Goal: Task Accomplishment & Management: Use online tool/utility

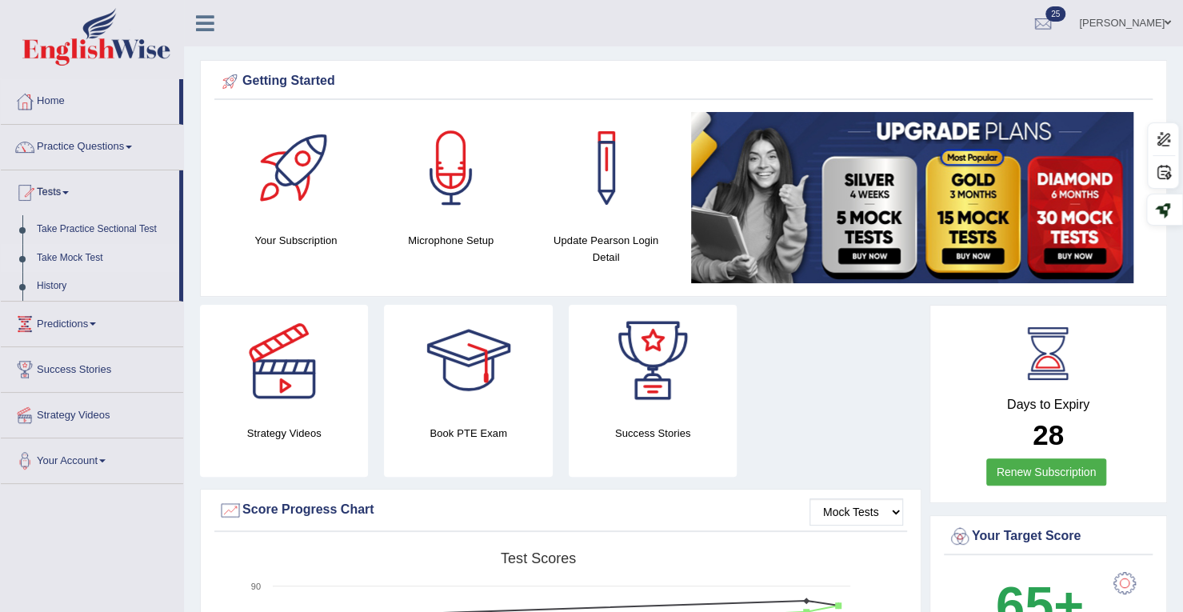
drag, startPoint x: 0, startPoint y: 0, endPoint x: 31, endPoint y: 263, distance: 264.9
click at [31, 263] on link "Take Mock Test" at bounding box center [105, 258] width 150 height 29
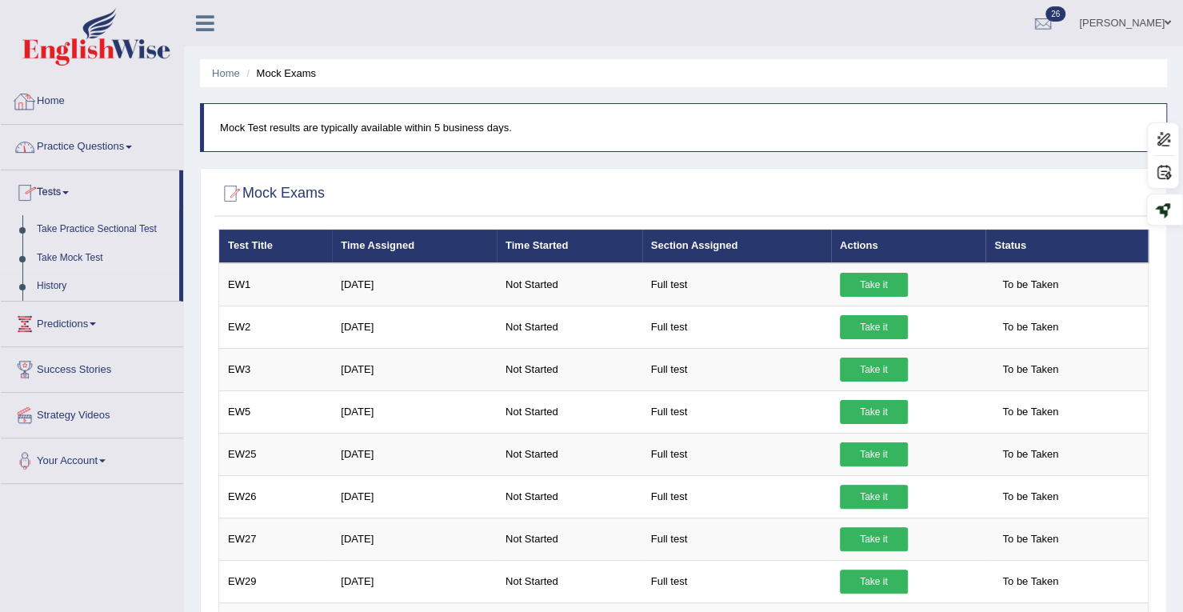
drag, startPoint x: 0, startPoint y: 0, endPoint x: 64, endPoint y: 198, distance: 207.6
click at [64, 198] on link "Tests" at bounding box center [90, 190] width 178 height 40
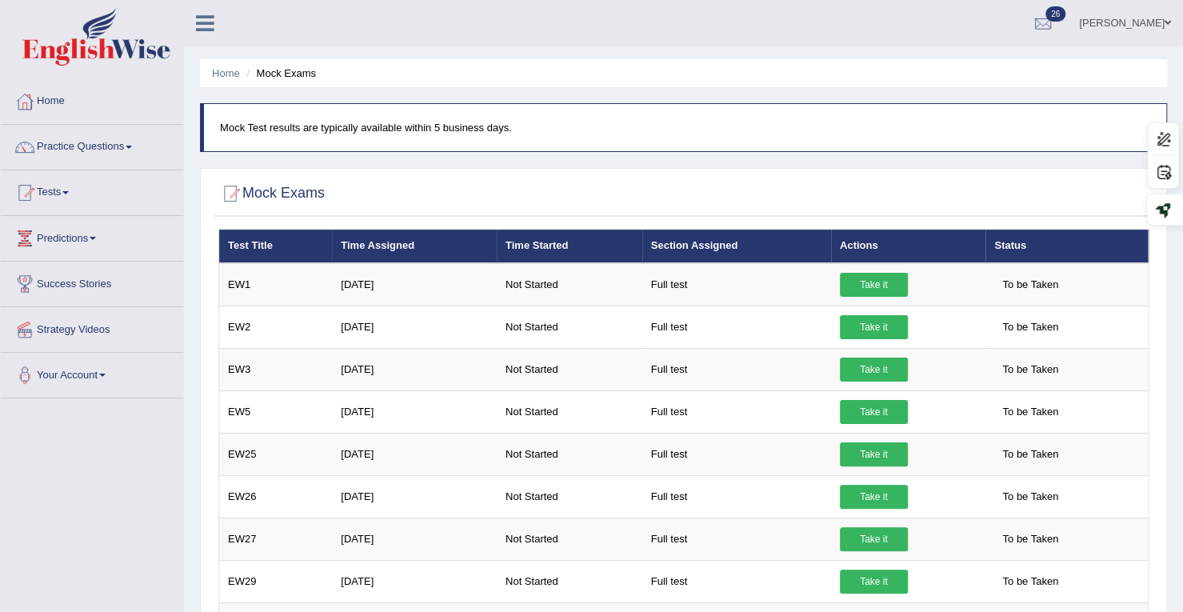
click at [66, 195] on link "Tests" at bounding box center [92, 190] width 182 height 40
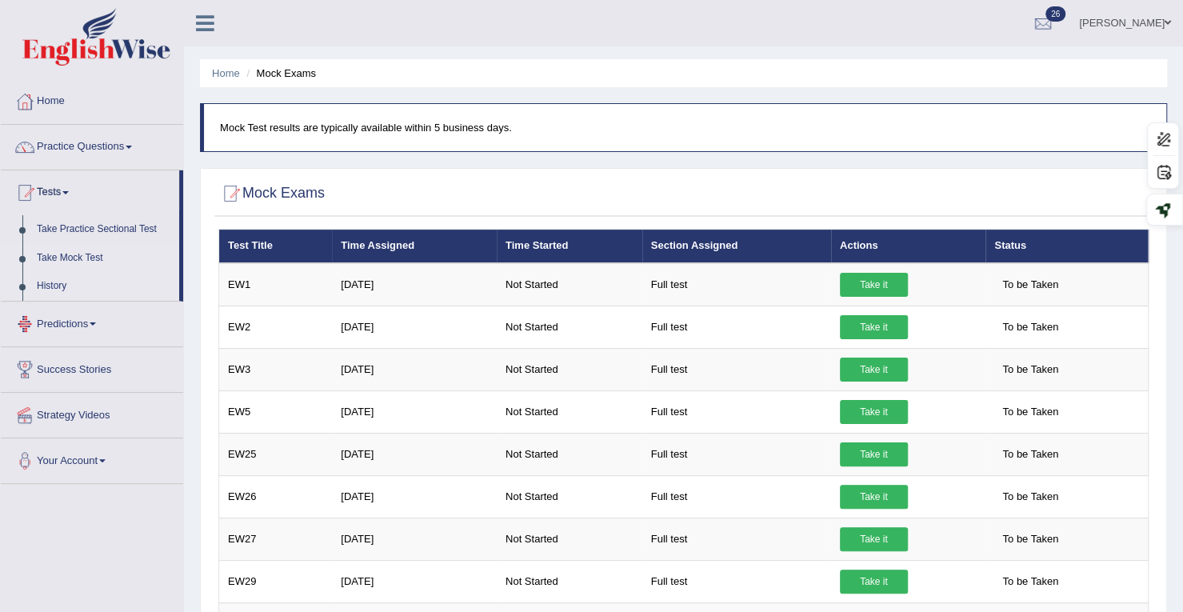
click at [45, 277] on link "History" at bounding box center [105, 286] width 150 height 29
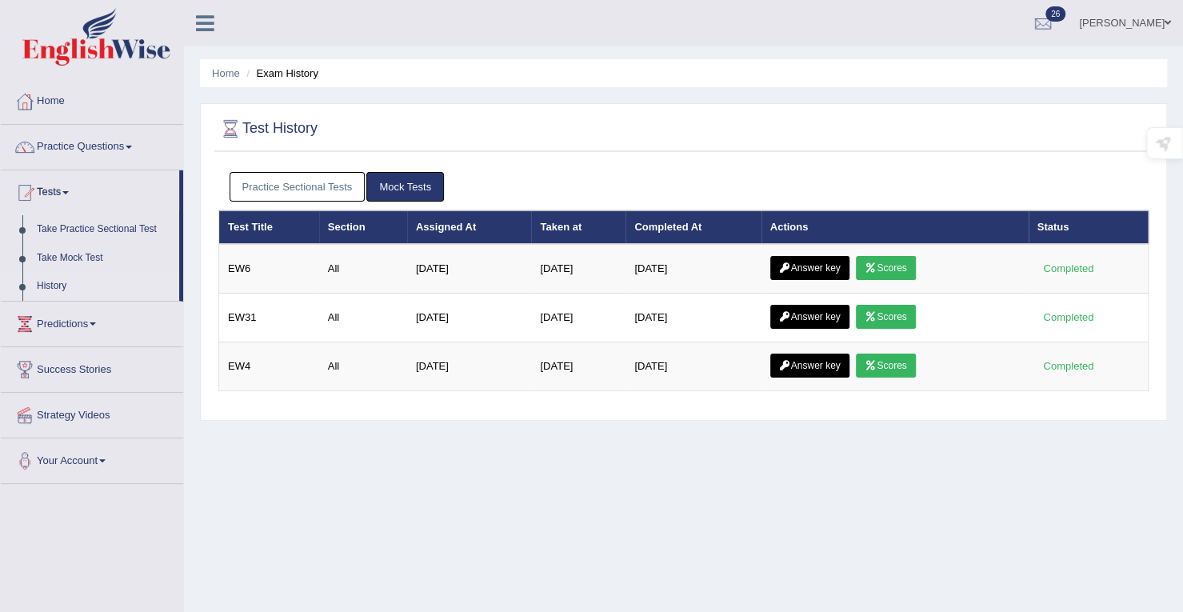
click at [299, 187] on link "Practice Sectional Tests" at bounding box center [298, 187] width 136 height 30
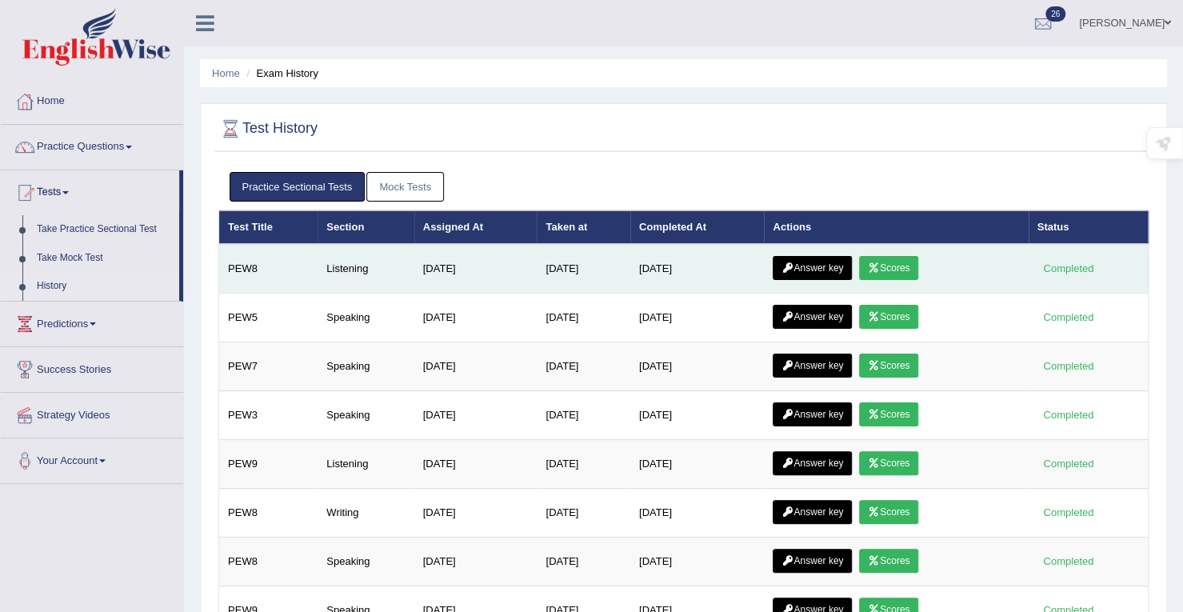
click at [915, 269] on link "Scores" at bounding box center [888, 268] width 59 height 24
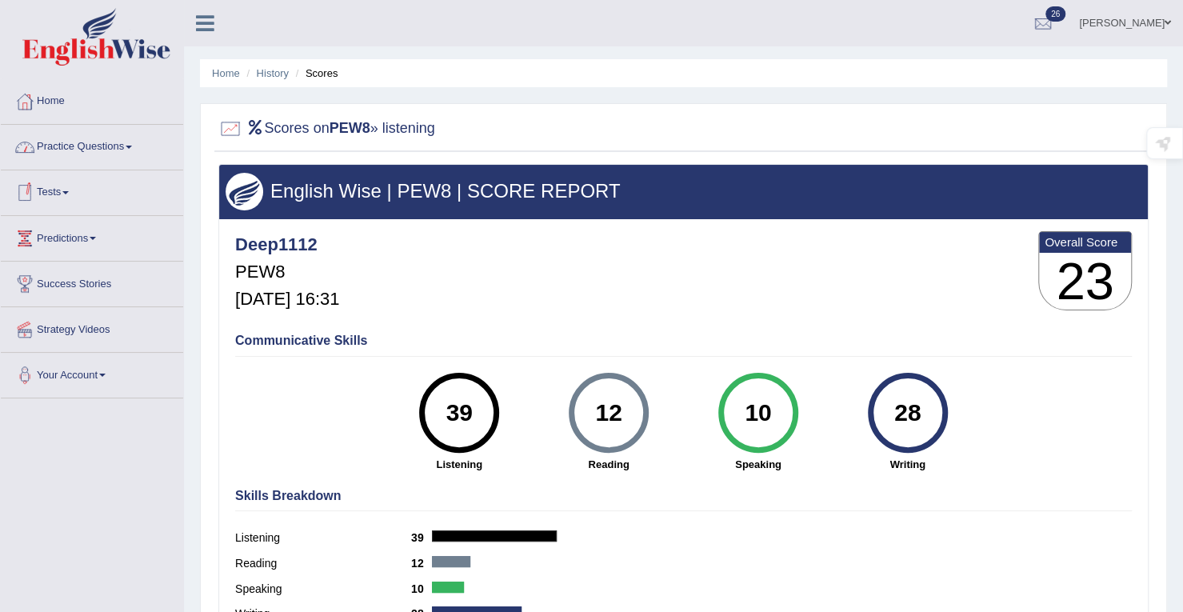
click at [69, 192] on span at bounding box center [65, 192] width 6 height 3
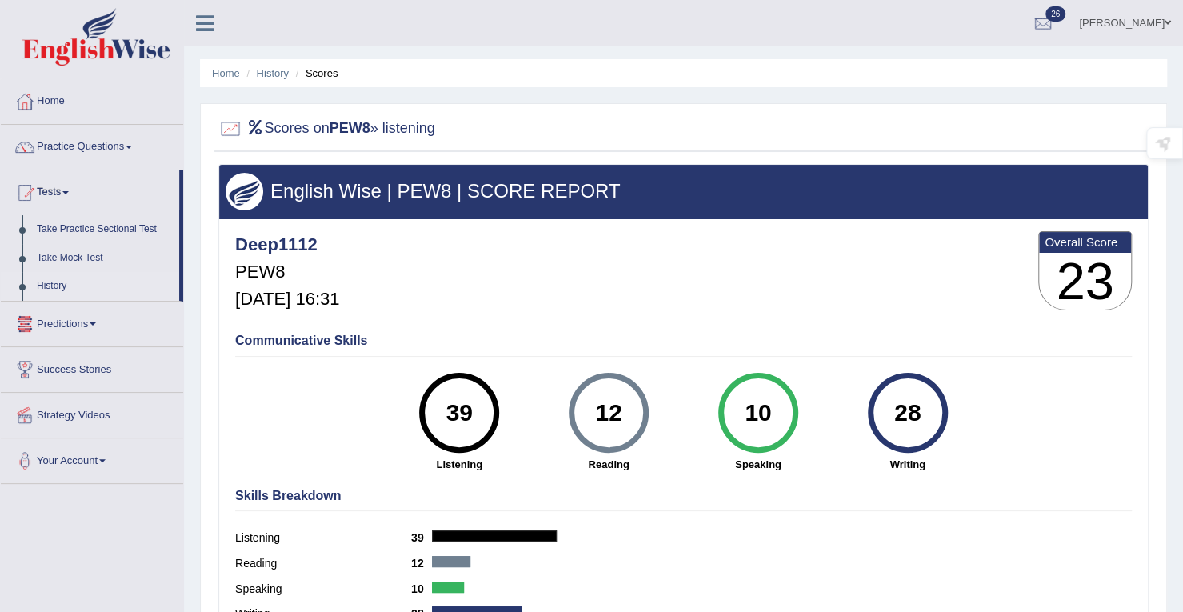
click at [50, 285] on link "History" at bounding box center [105, 286] width 150 height 29
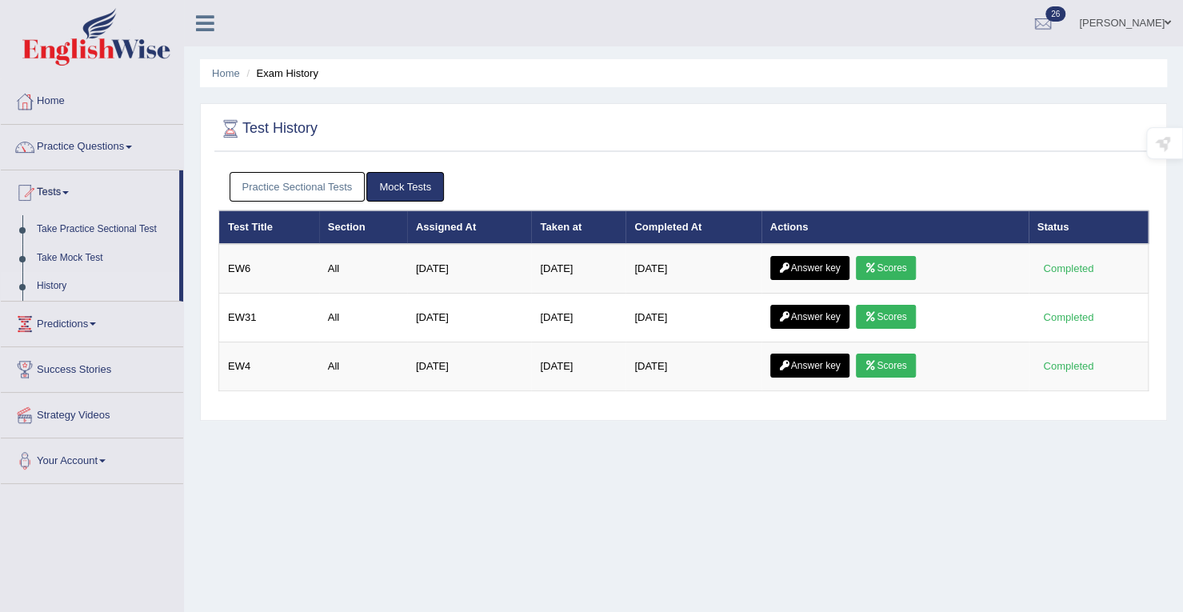
click at [353, 182] on link "Practice Sectional Tests" at bounding box center [298, 187] width 136 height 30
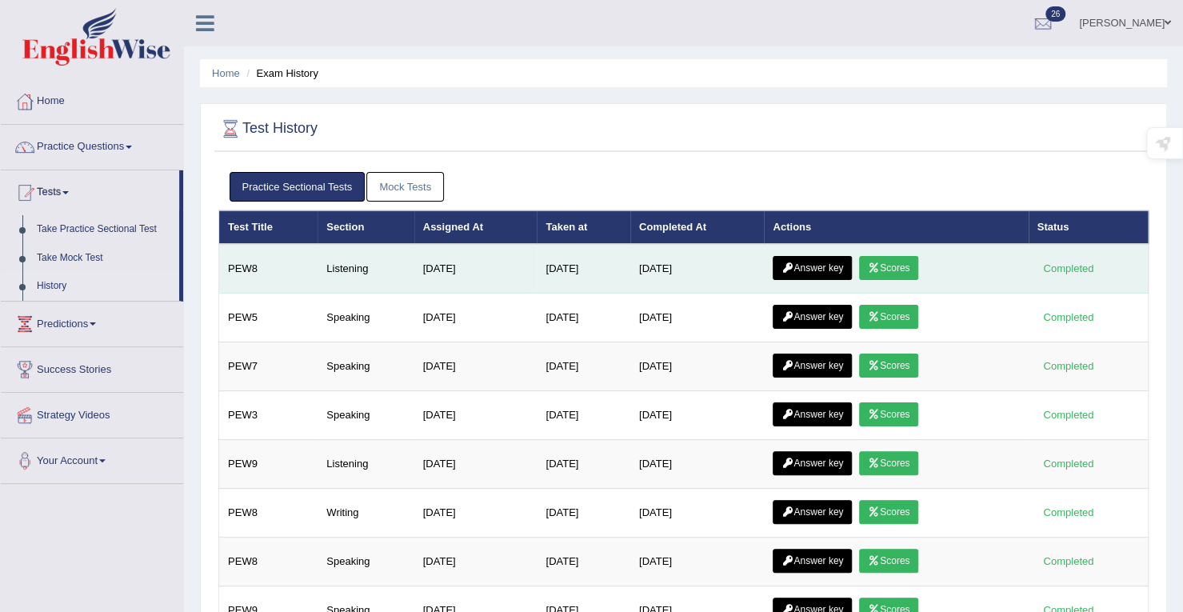
click at [822, 261] on link "Answer key" at bounding box center [811, 268] width 79 height 24
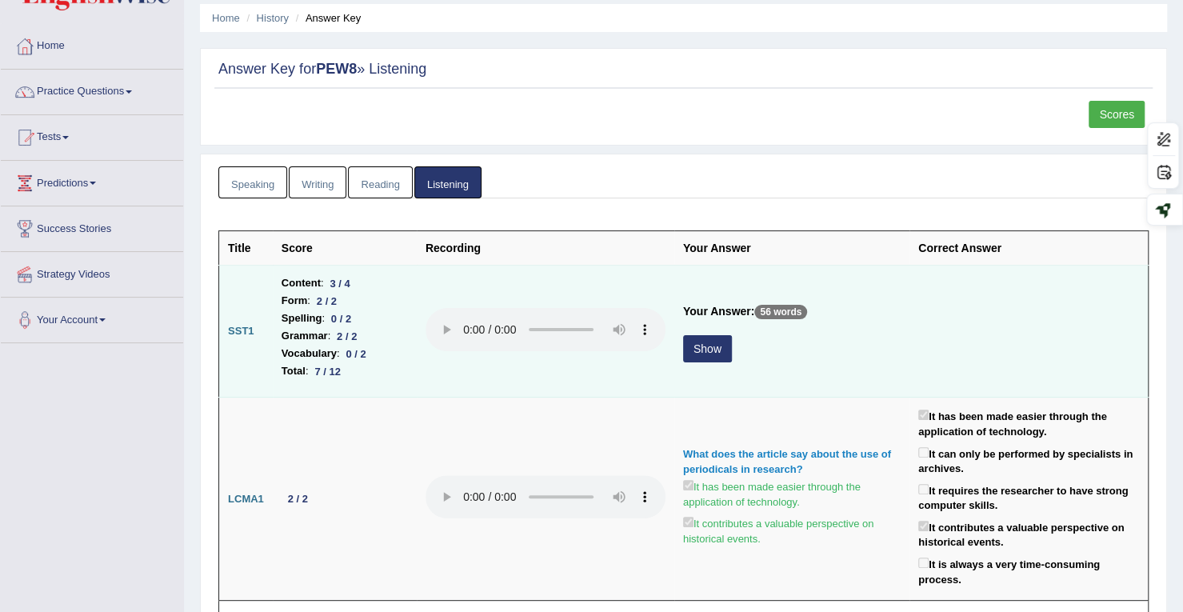
scroll to position [80, 0]
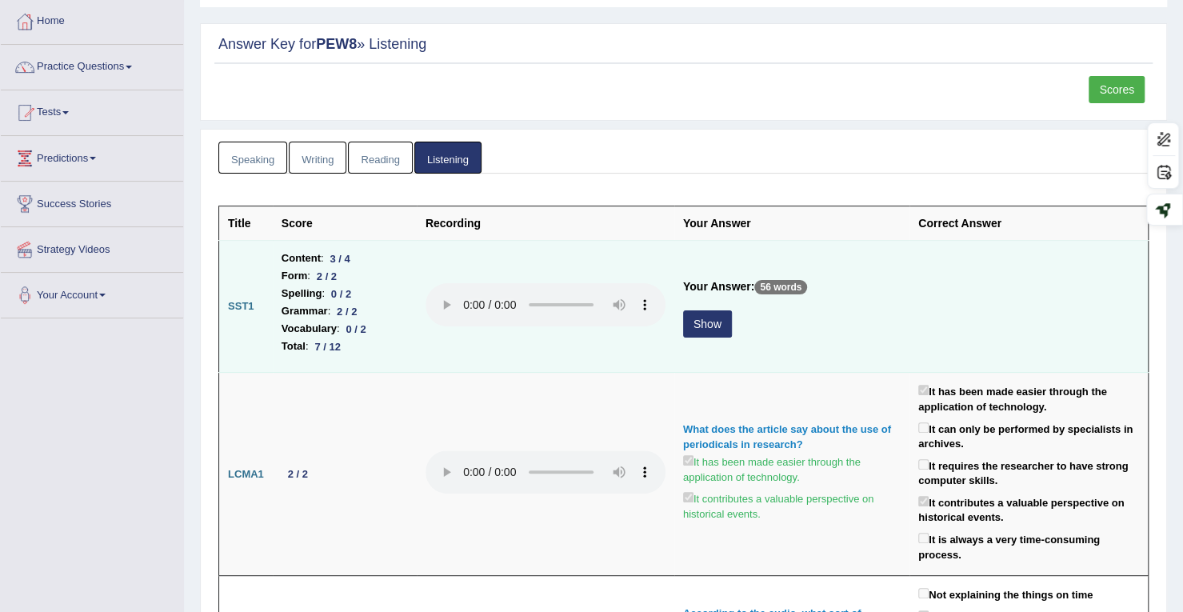
click at [721, 322] on button "Show" at bounding box center [707, 323] width 49 height 27
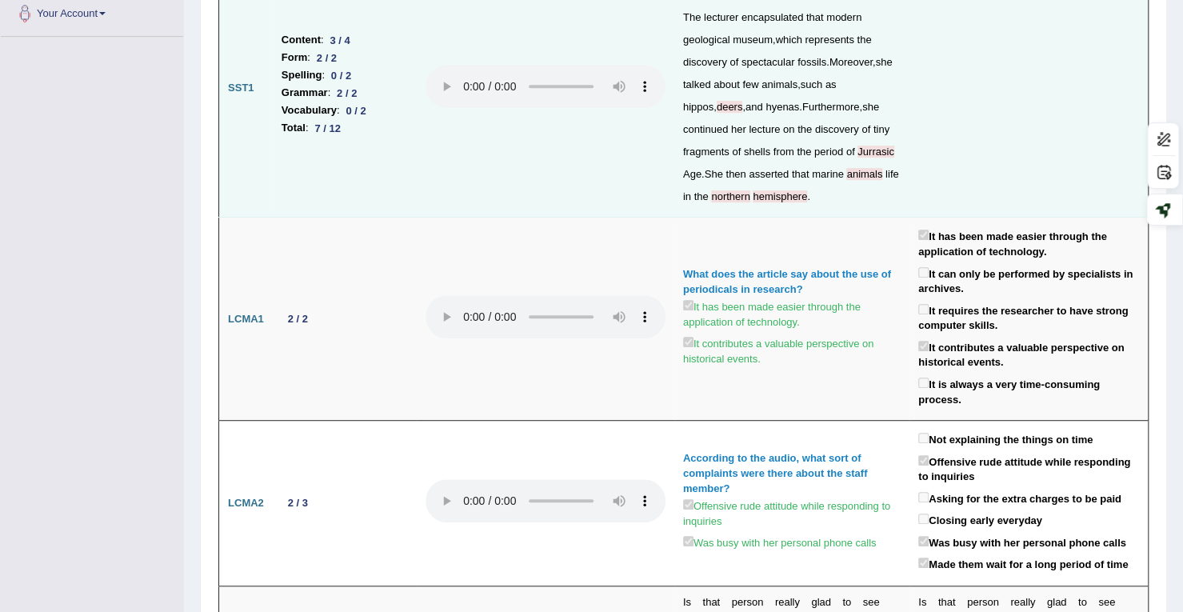
scroll to position [0, 0]
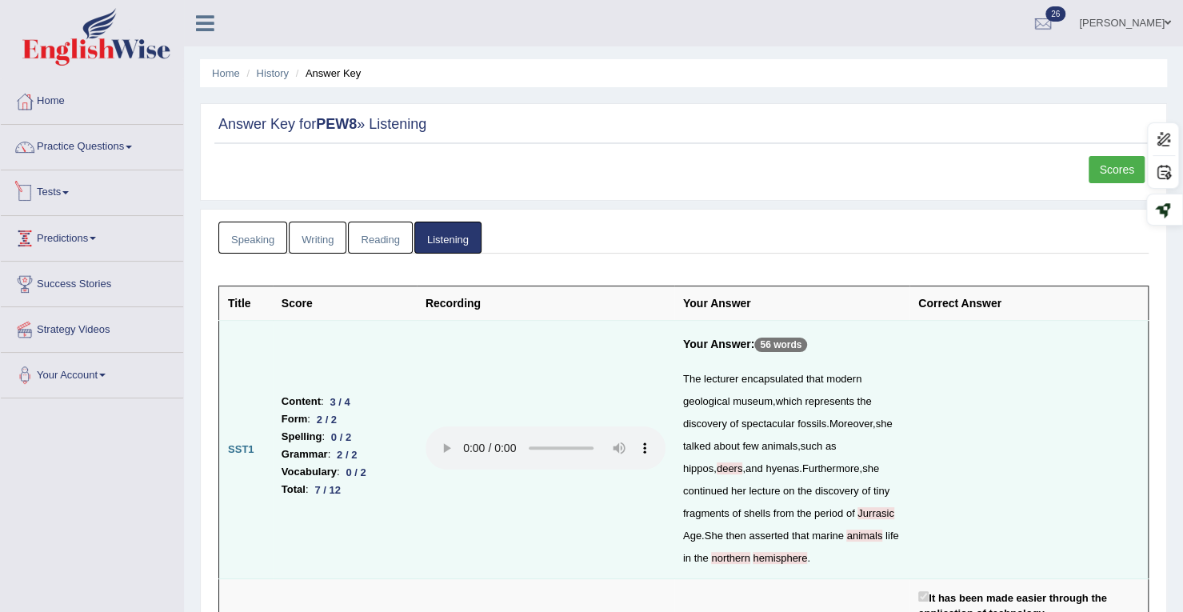
click at [74, 195] on link "Tests" at bounding box center [92, 190] width 182 height 40
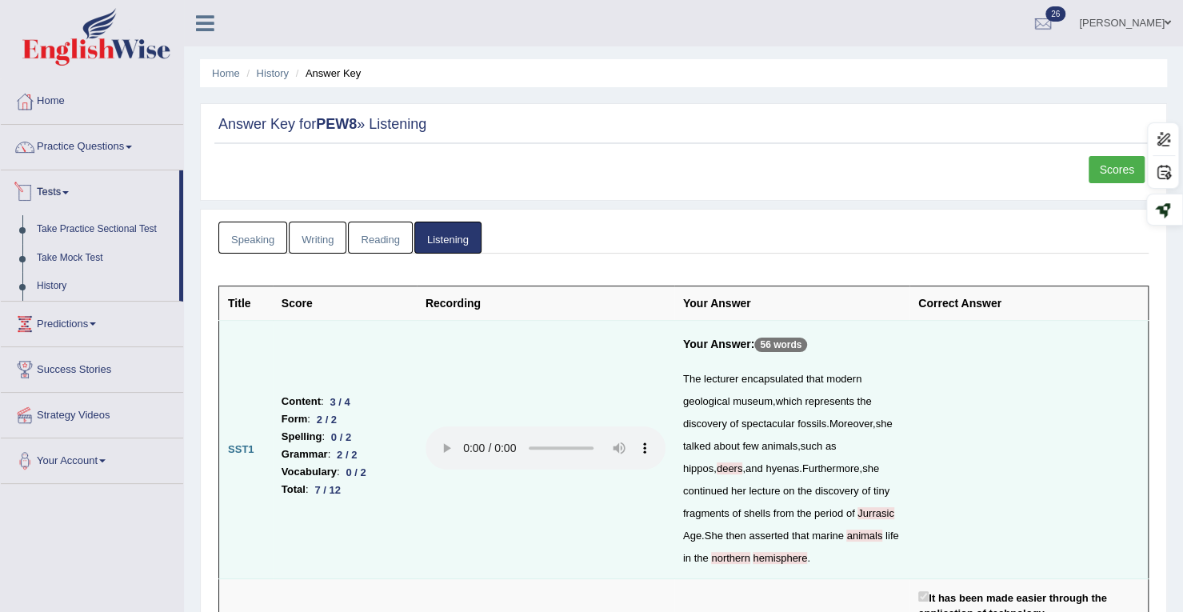
click at [50, 183] on link "Tests" at bounding box center [90, 190] width 178 height 40
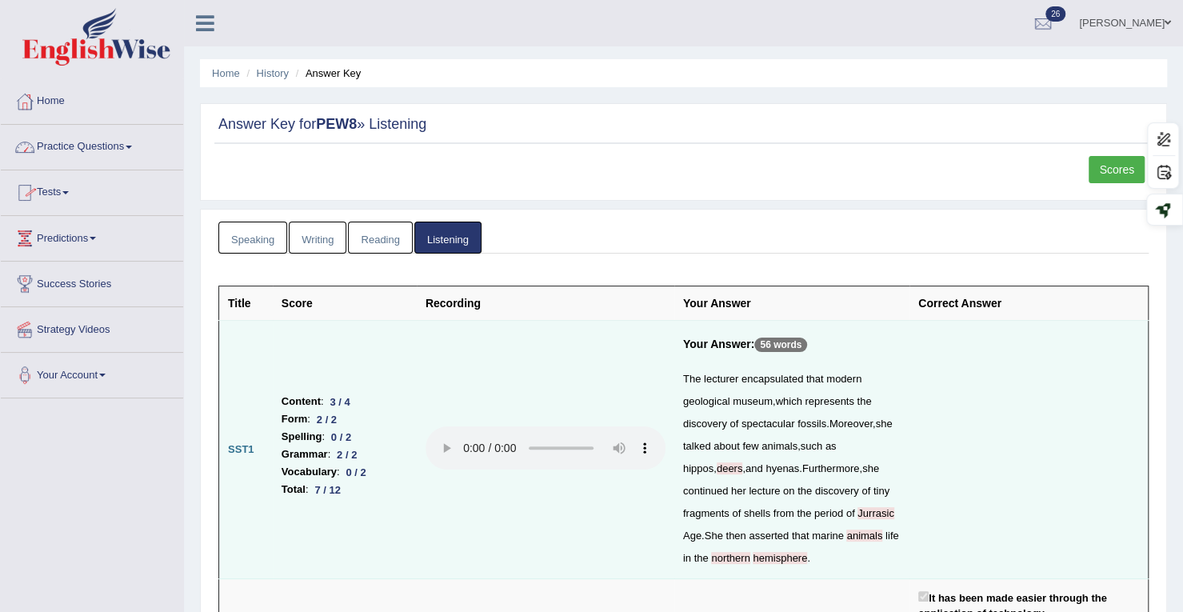
click at [53, 151] on link "Practice Questions" at bounding box center [92, 145] width 182 height 40
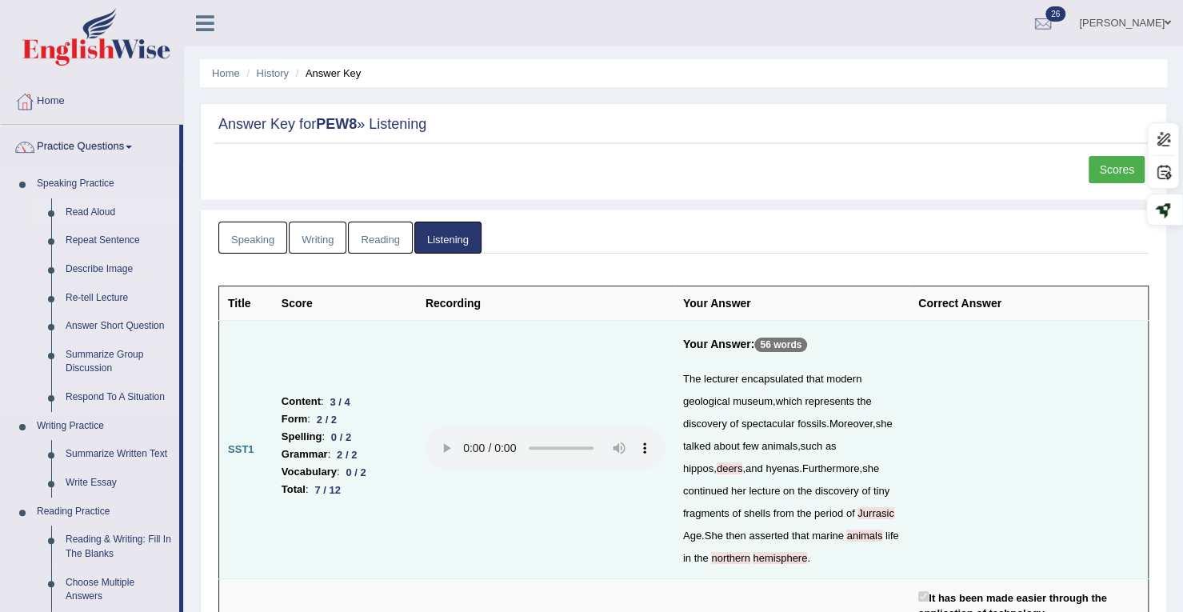
click at [83, 215] on link "Read Aloud" at bounding box center [118, 212] width 121 height 29
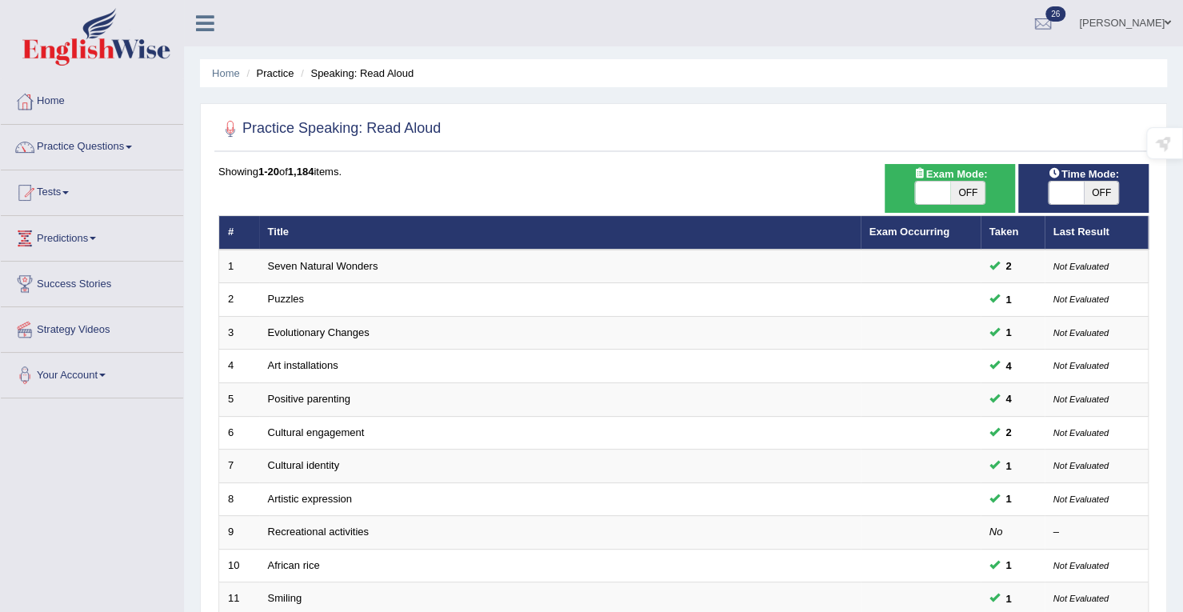
click at [1075, 198] on span at bounding box center [1065, 193] width 35 height 22
click at [1068, 196] on span at bounding box center [1065, 193] width 35 height 22
checkbox input "true"
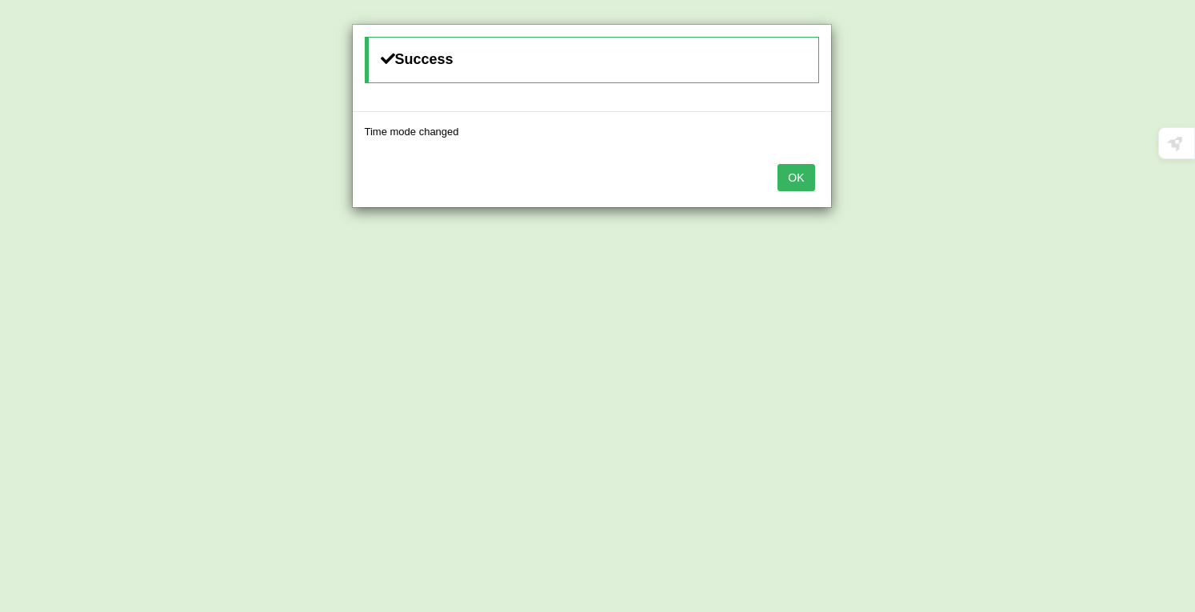
click at [796, 177] on button "OK" at bounding box center [795, 177] width 37 height 27
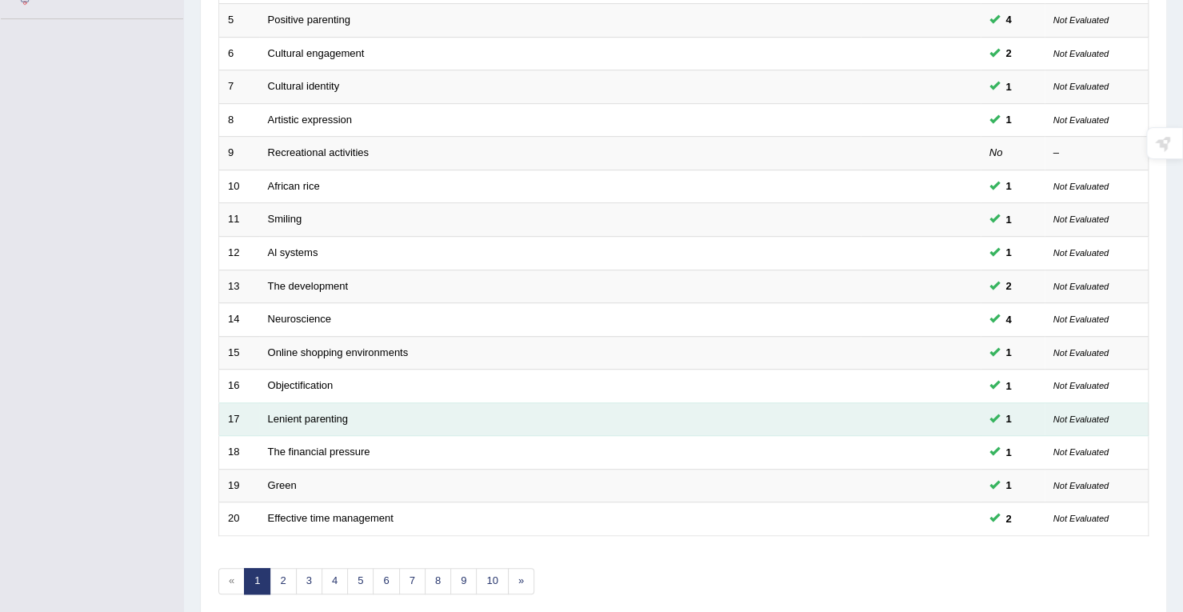
scroll to position [439, 0]
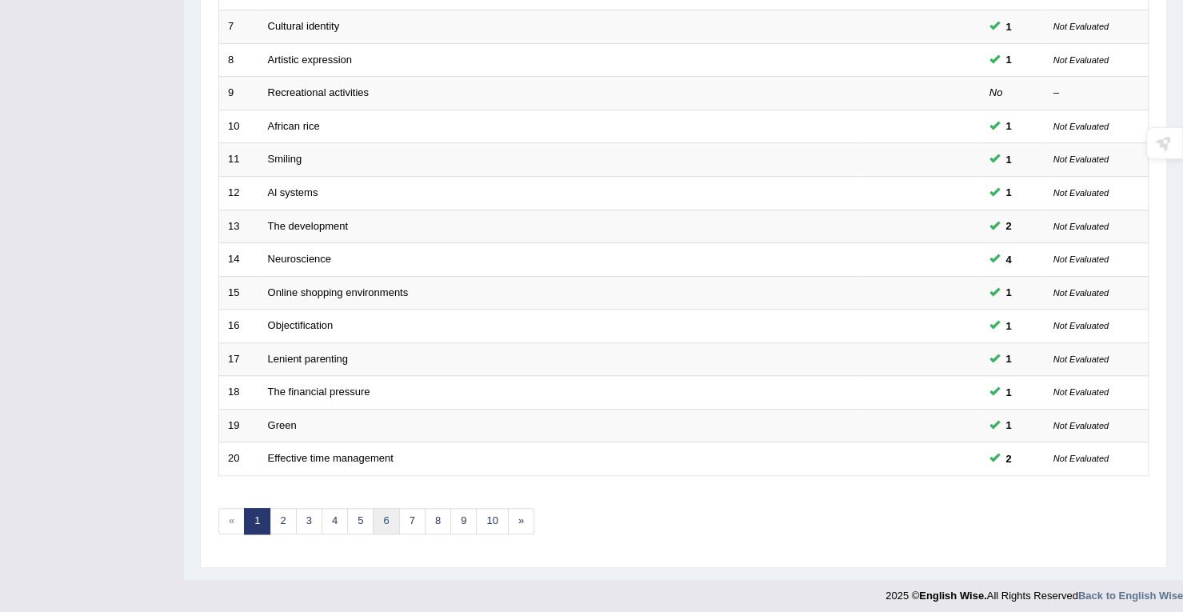
click at [378, 508] on link "6" at bounding box center [386, 521] width 26 height 26
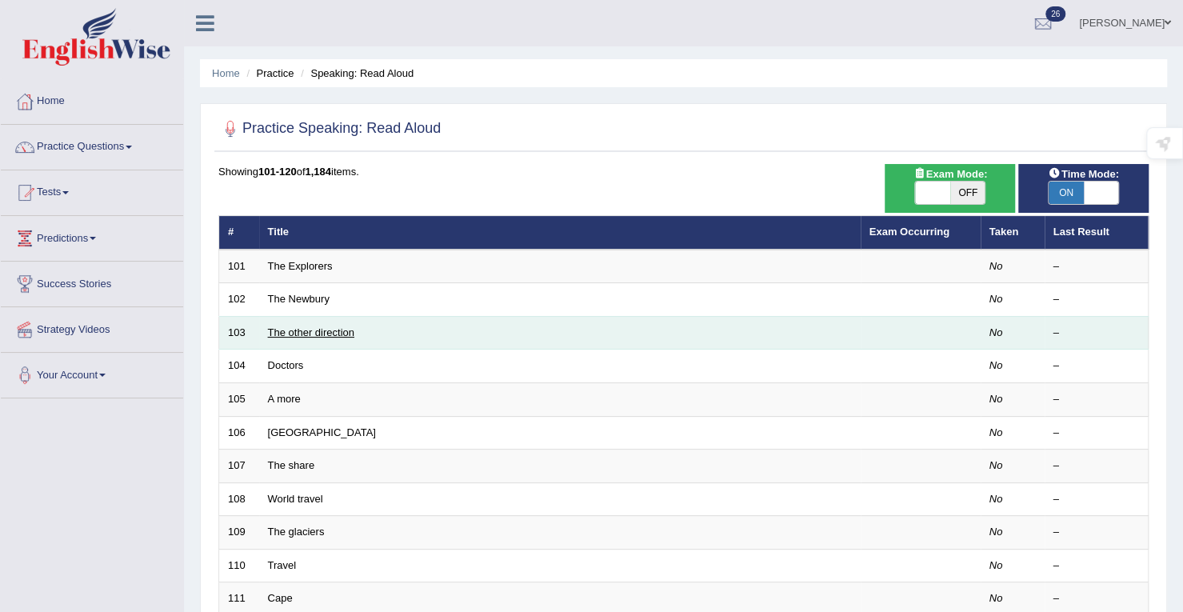
click at [333, 329] on link "The other direction" at bounding box center [311, 332] width 86 height 12
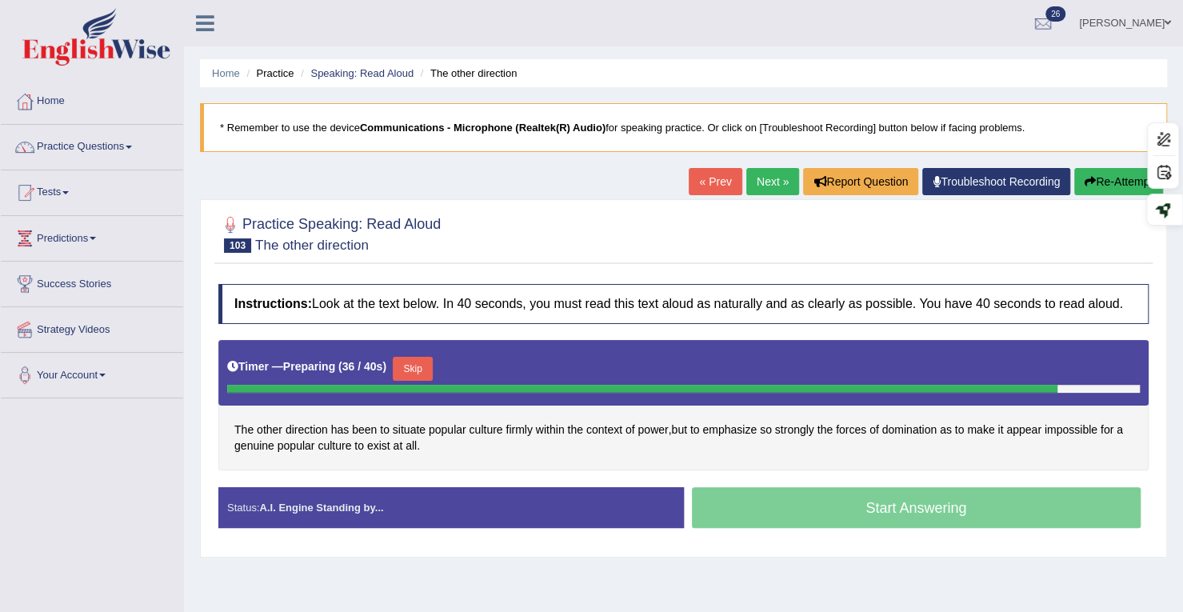
click at [414, 369] on button "Skip" at bounding box center [413, 369] width 40 height 24
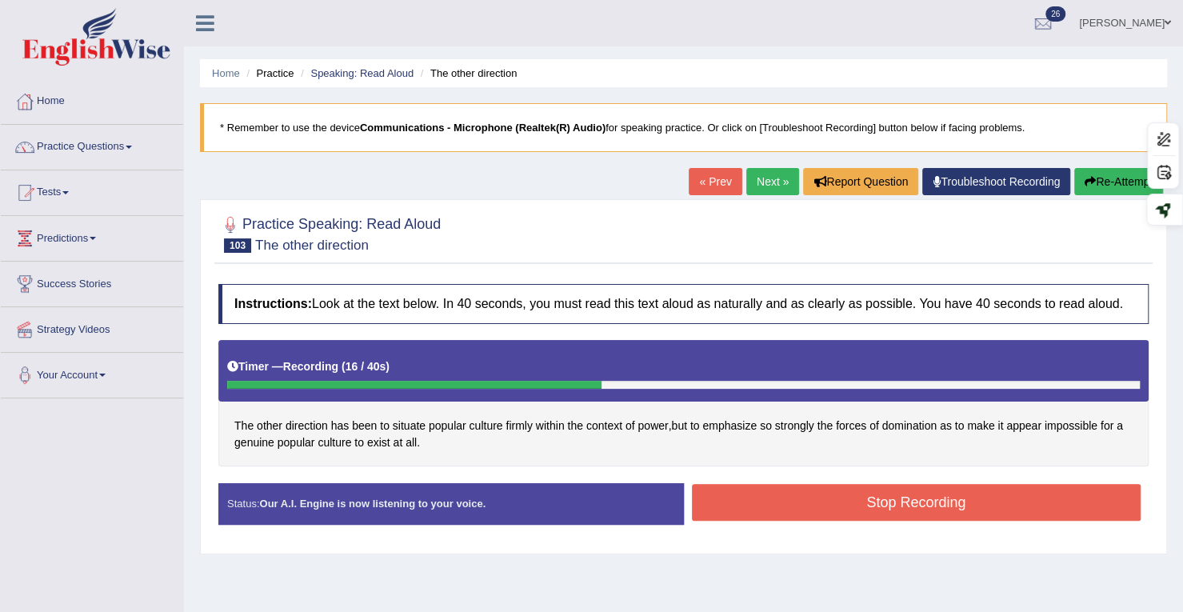
click at [808, 506] on button "Stop Recording" at bounding box center [916, 502] width 449 height 37
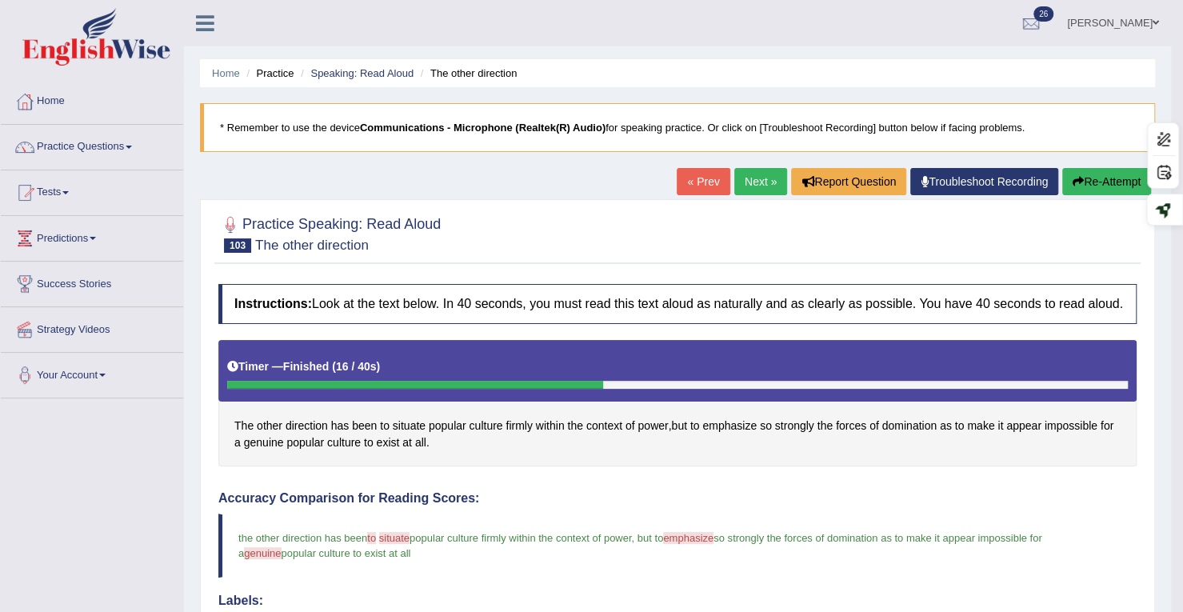
click at [1120, 177] on button "Re-Attempt" at bounding box center [1106, 181] width 89 height 27
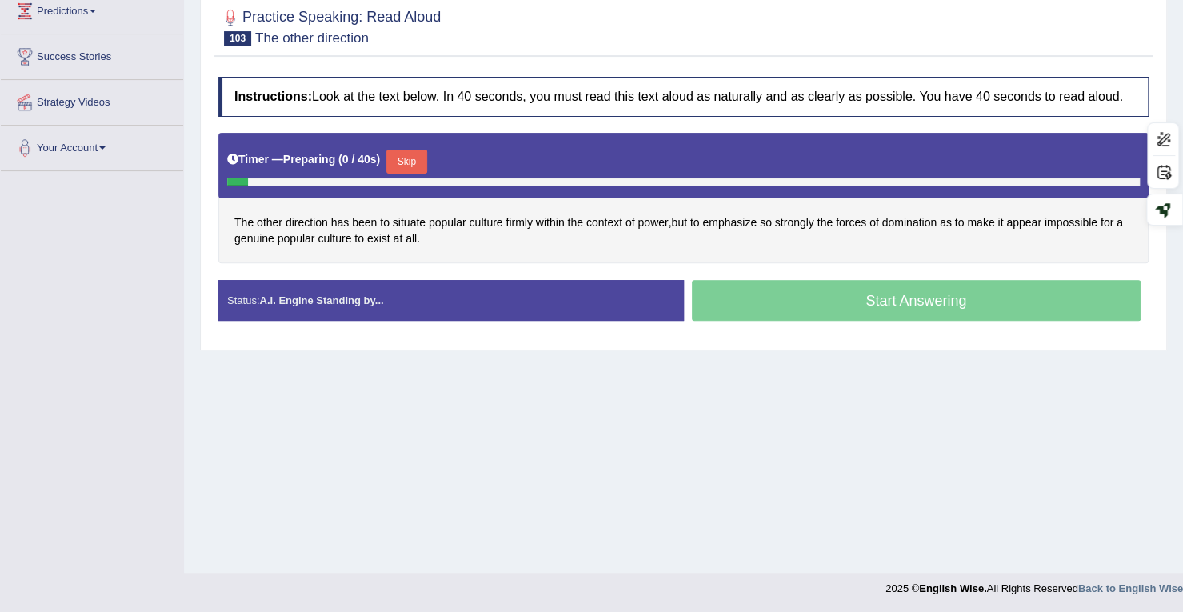
click at [417, 158] on button "Skip" at bounding box center [406, 162] width 40 height 24
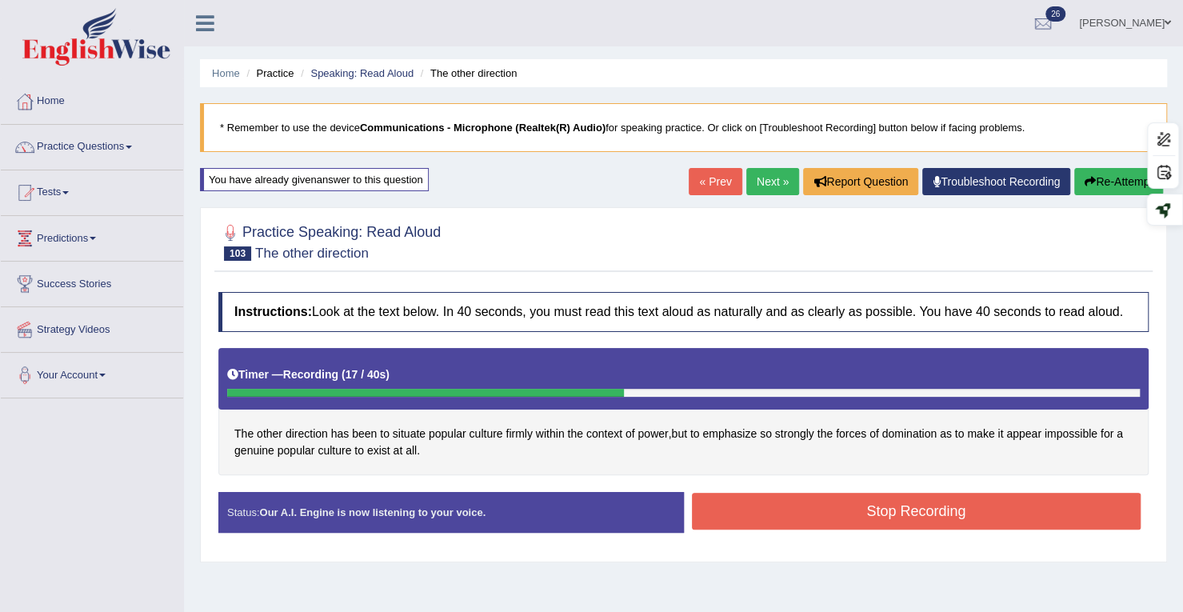
click at [1109, 174] on button "Re-Attempt" at bounding box center [1118, 181] width 89 height 27
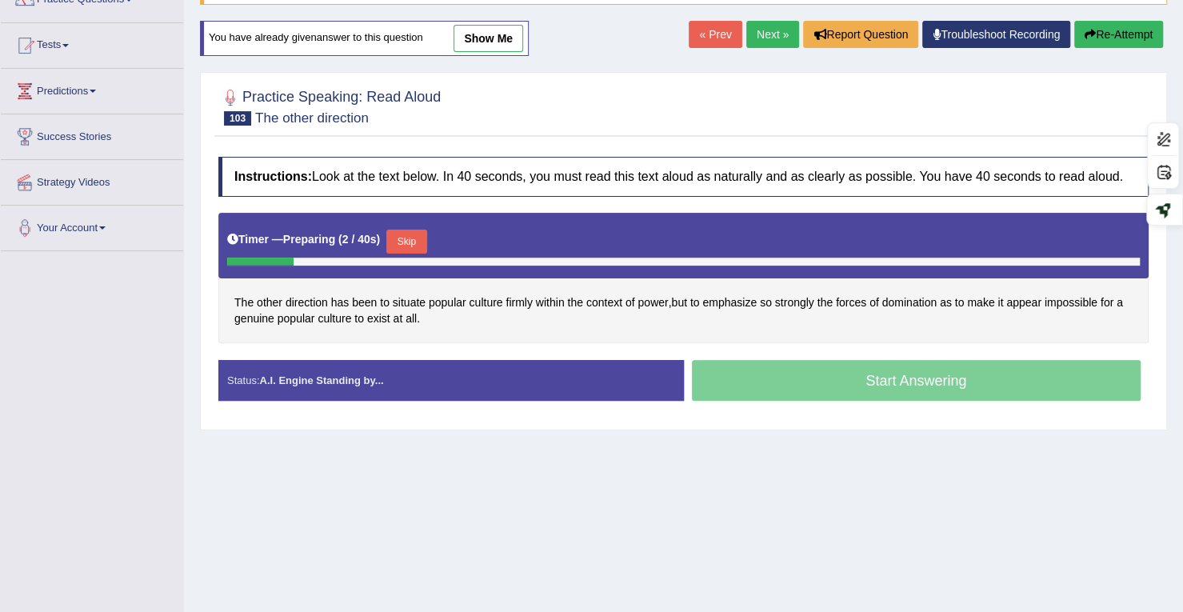
click at [407, 241] on button "Skip" at bounding box center [406, 242] width 40 height 24
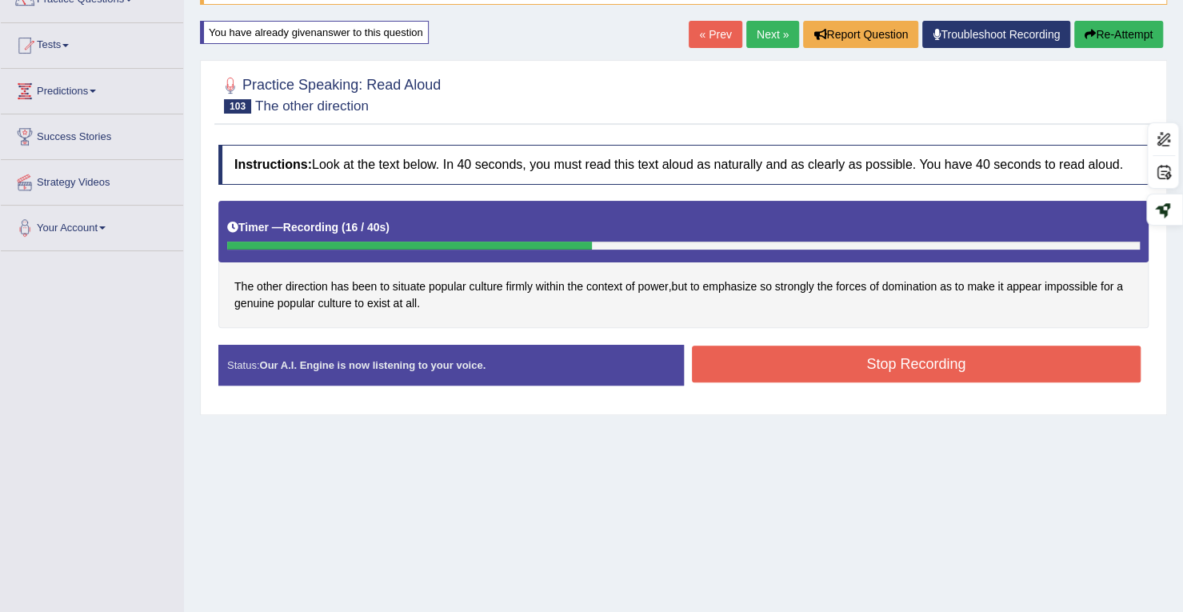
click at [840, 354] on button "Stop Recording" at bounding box center [916, 363] width 449 height 37
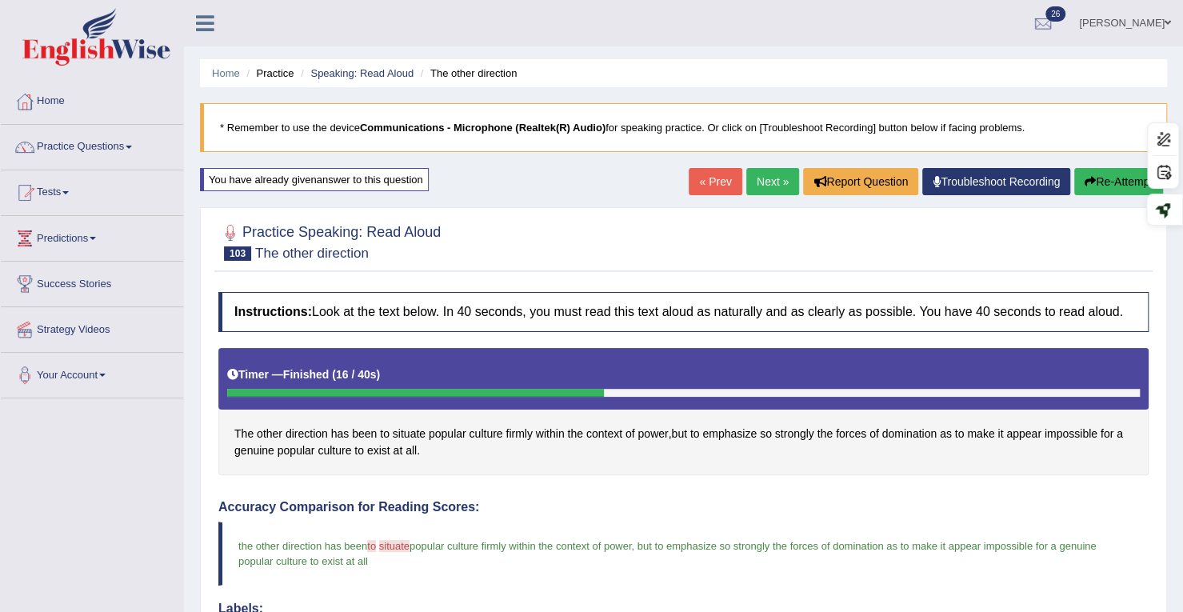
click at [784, 183] on link "Next »" at bounding box center [772, 181] width 53 height 27
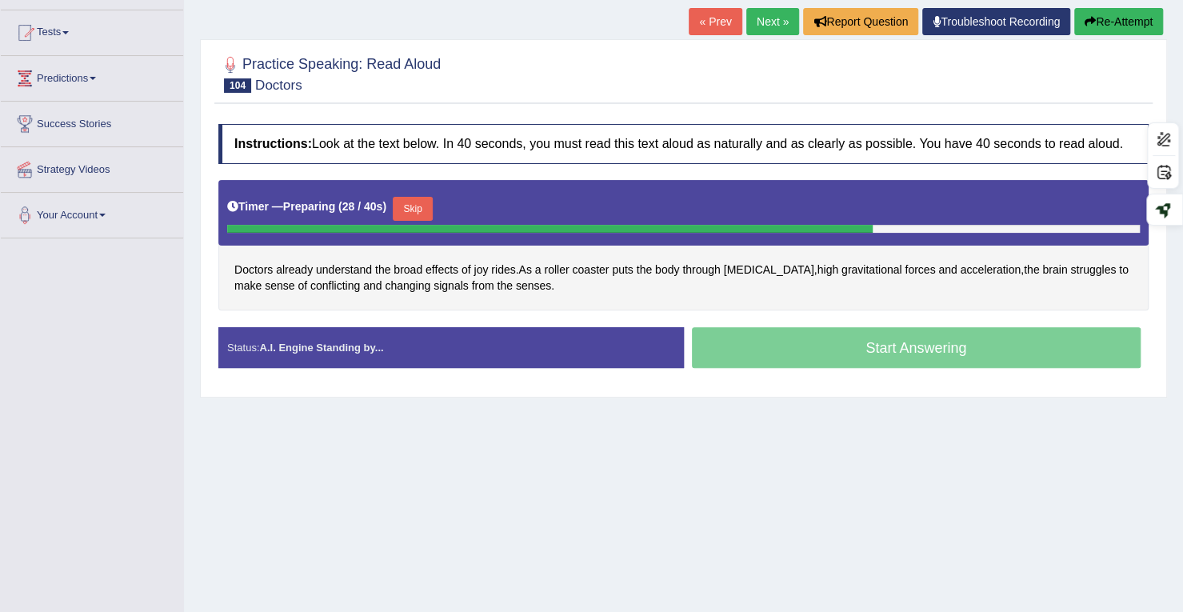
click at [417, 209] on button "Skip" at bounding box center [413, 209] width 40 height 24
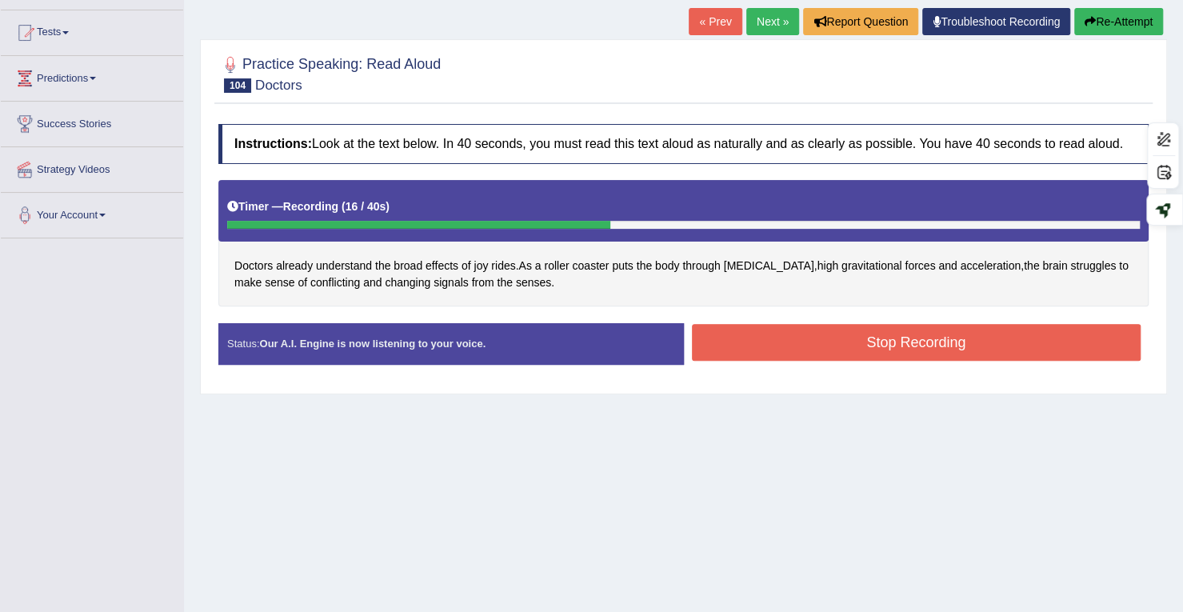
click at [756, 357] on button "Stop Recording" at bounding box center [916, 342] width 449 height 37
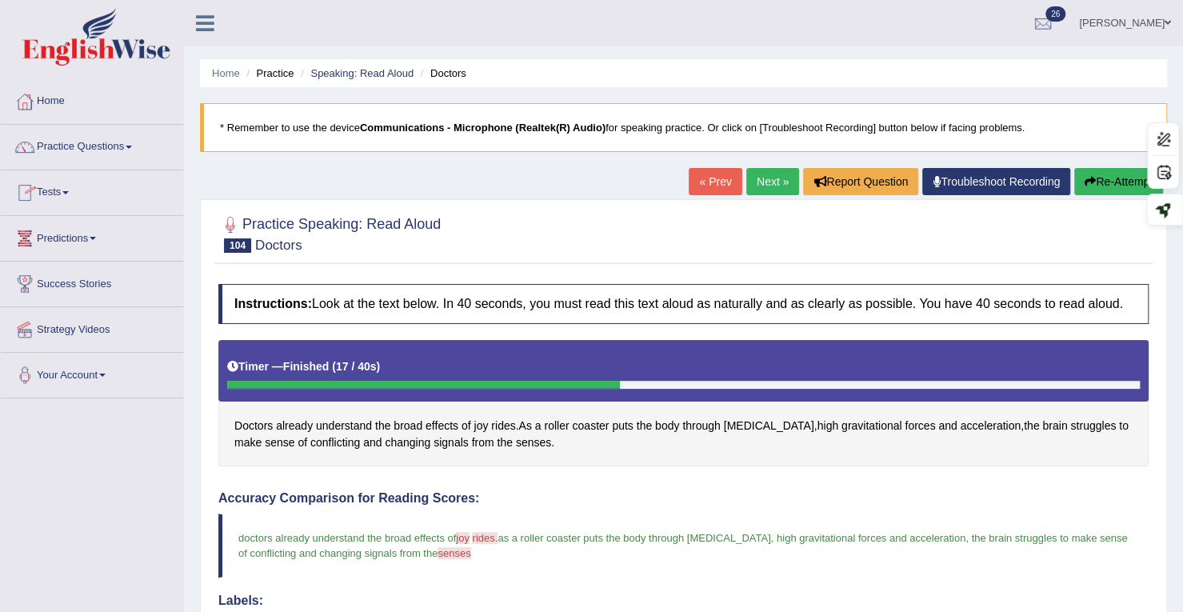
click at [61, 191] on link "Tests" at bounding box center [92, 190] width 182 height 40
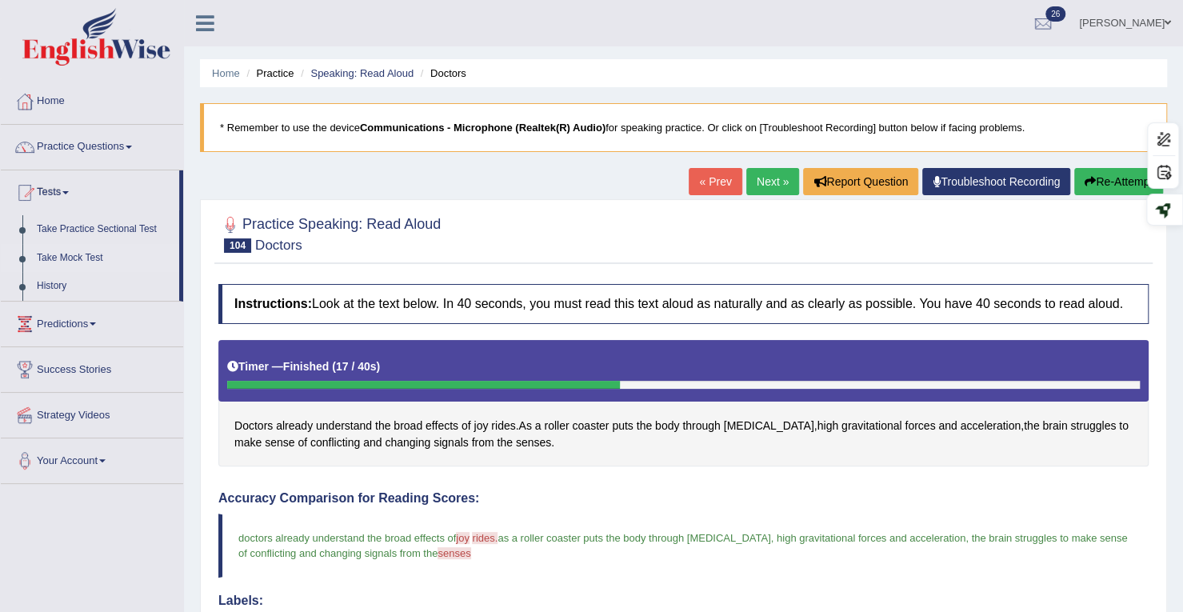
click at [77, 258] on link "Take Mock Test" at bounding box center [105, 258] width 150 height 29
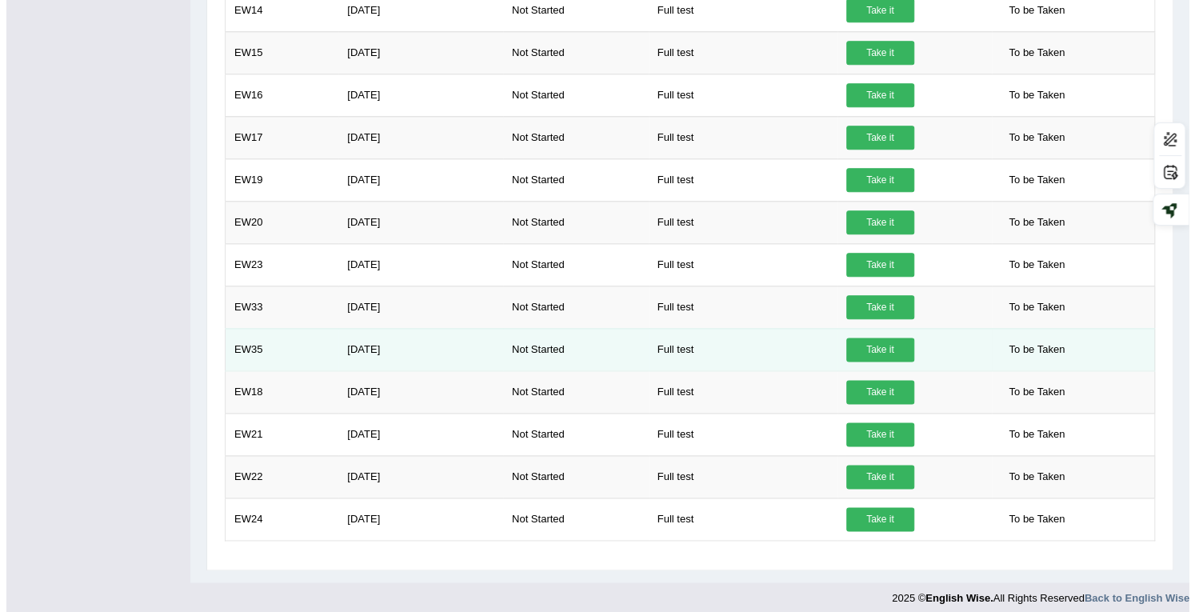
scroll to position [995, 0]
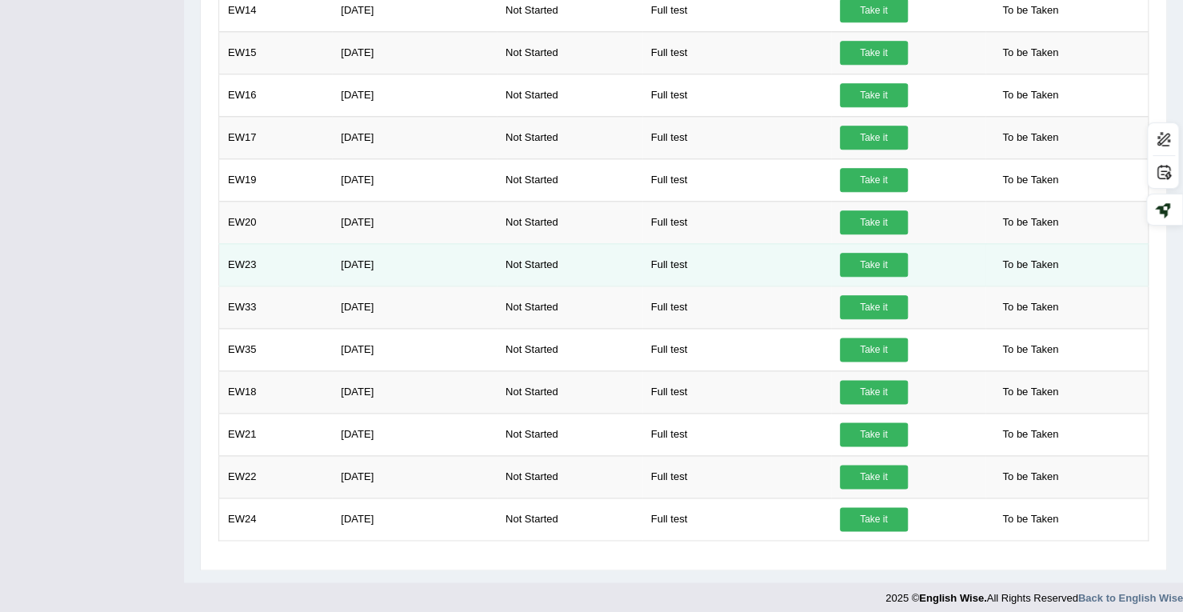
click at [888, 254] on link "Take it" at bounding box center [874, 265] width 68 height 24
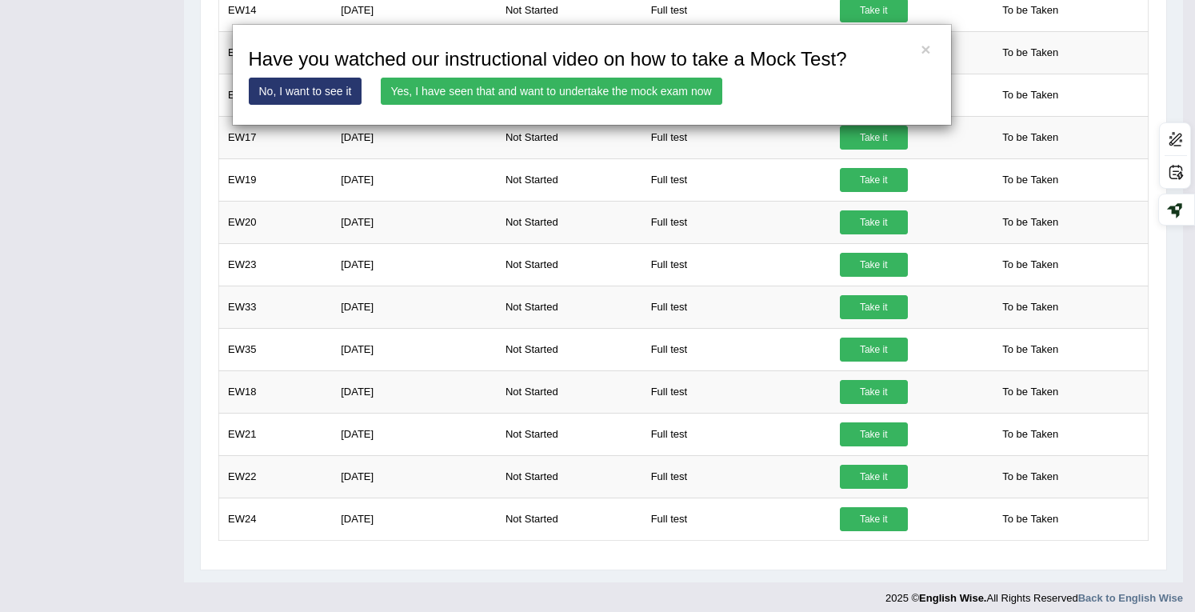
click at [683, 549] on div "× Have you watched our instructional video on how to take a Mock Test? No, I wa…" at bounding box center [597, 306] width 1195 height 612
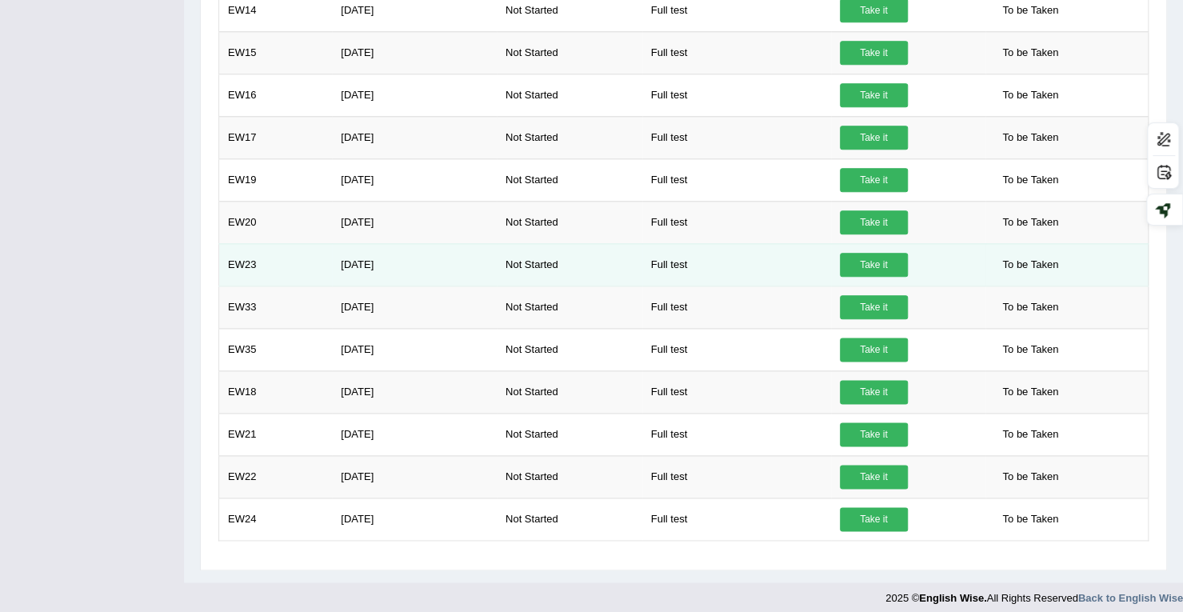
click at [872, 255] on link "Take it" at bounding box center [874, 265] width 68 height 24
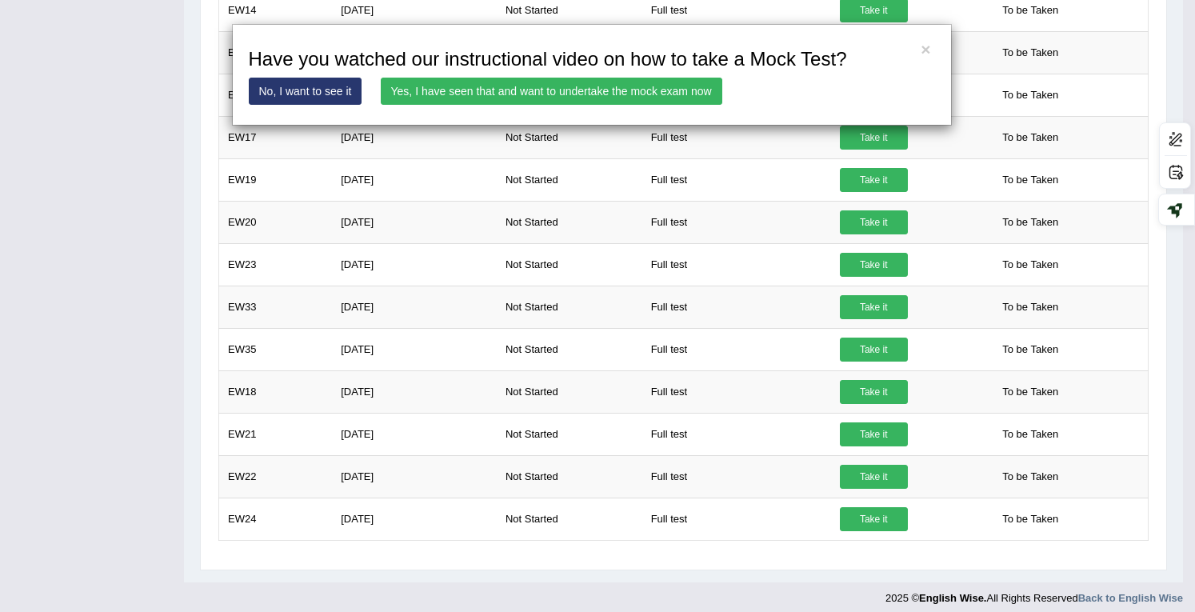
click at [607, 94] on link "Yes, I have seen that and want to undertake the mock exam now" at bounding box center [551, 91] width 341 height 27
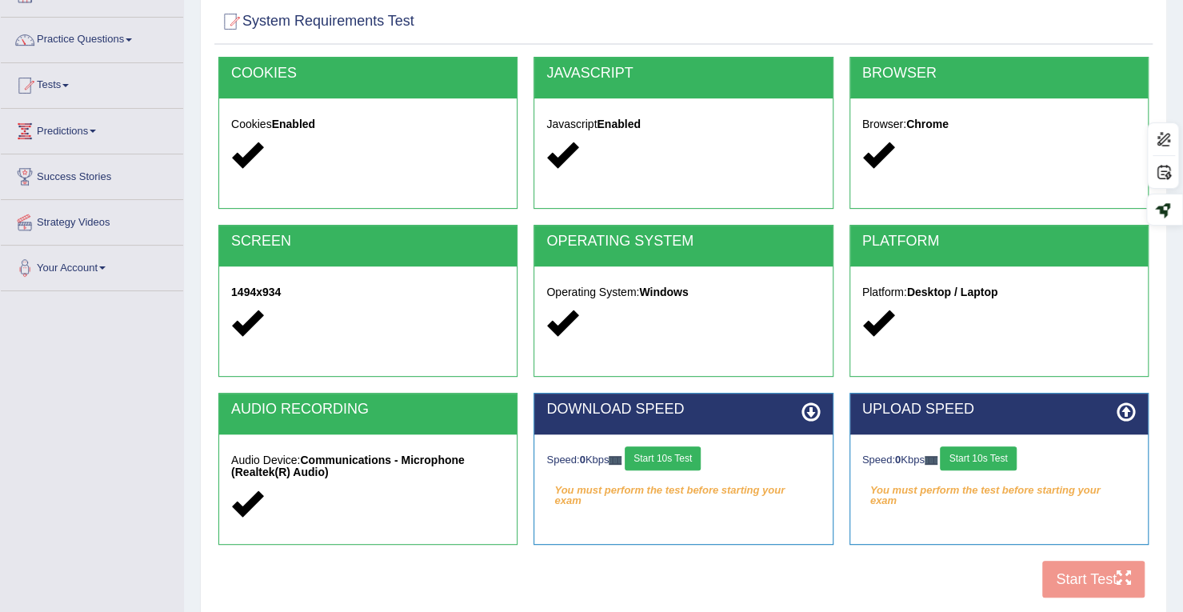
scroll to position [227, 0]
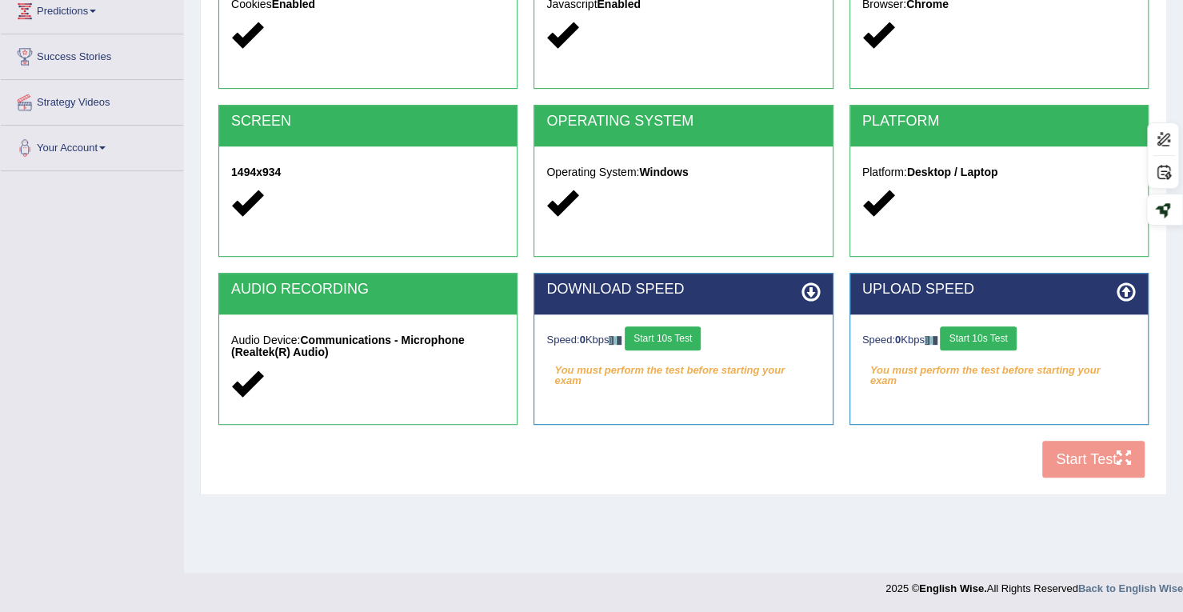
click at [684, 329] on button "Start 10s Test" at bounding box center [663, 338] width 76 height 24
click at [976, 343] on button "Start 10s Test" at bounding box center [978, 338] width 76 height 24
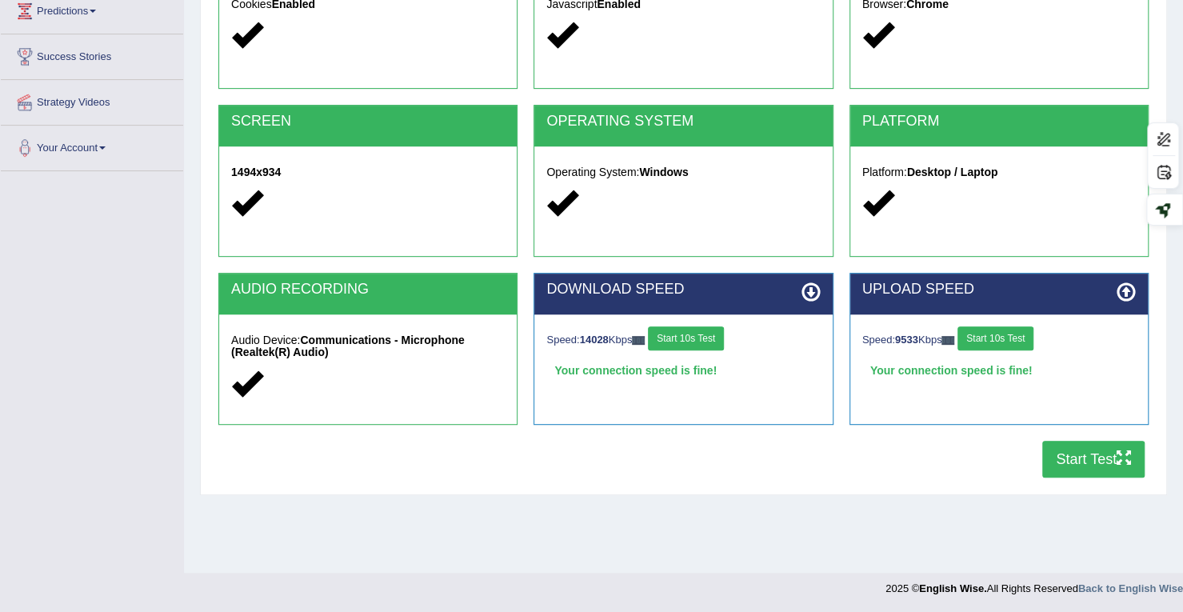
click at [1085, 458] on button "Start Test" at bounding box center [1093, 459] width 102 height 37
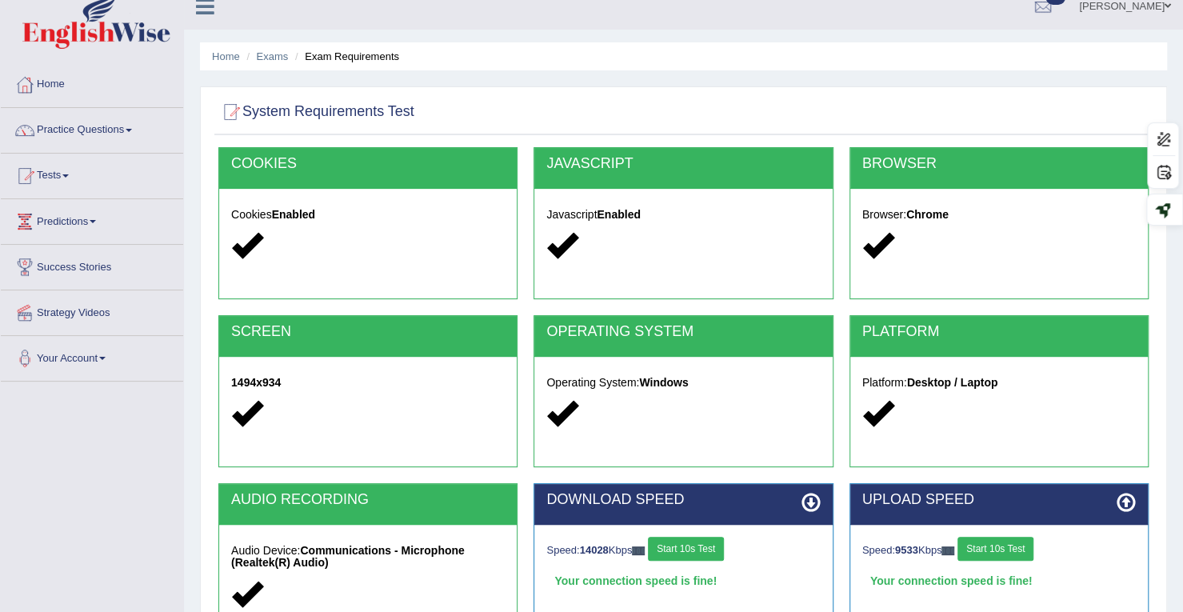
scroll to position [0, 0]
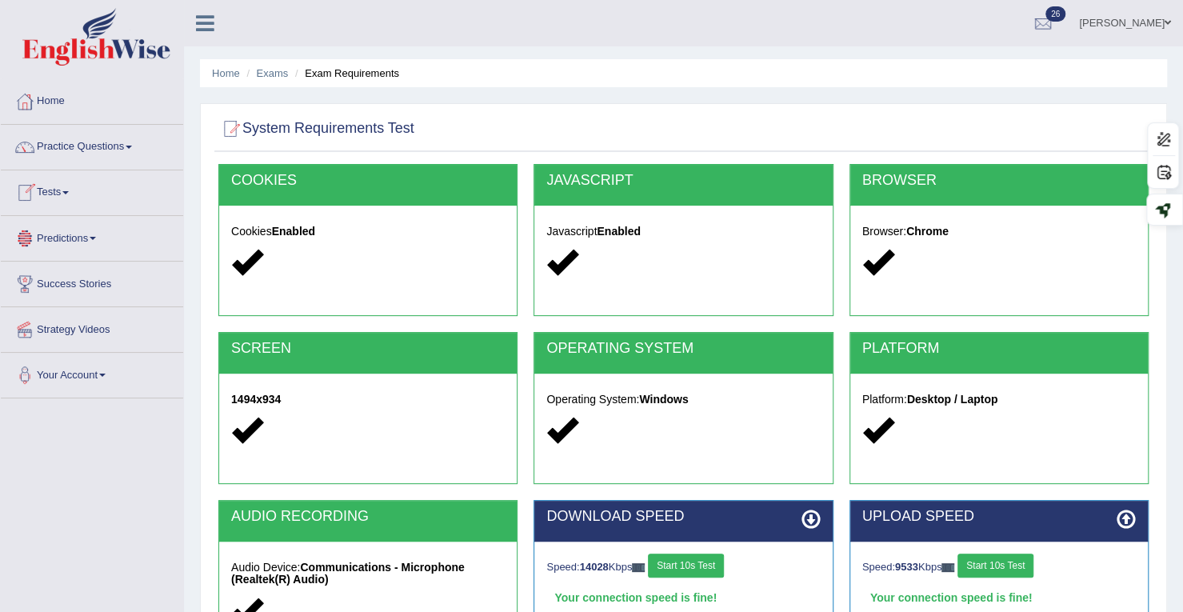
click at [70, 186] on link "Tests" at bounding box center [92, 190] width 182 height 40
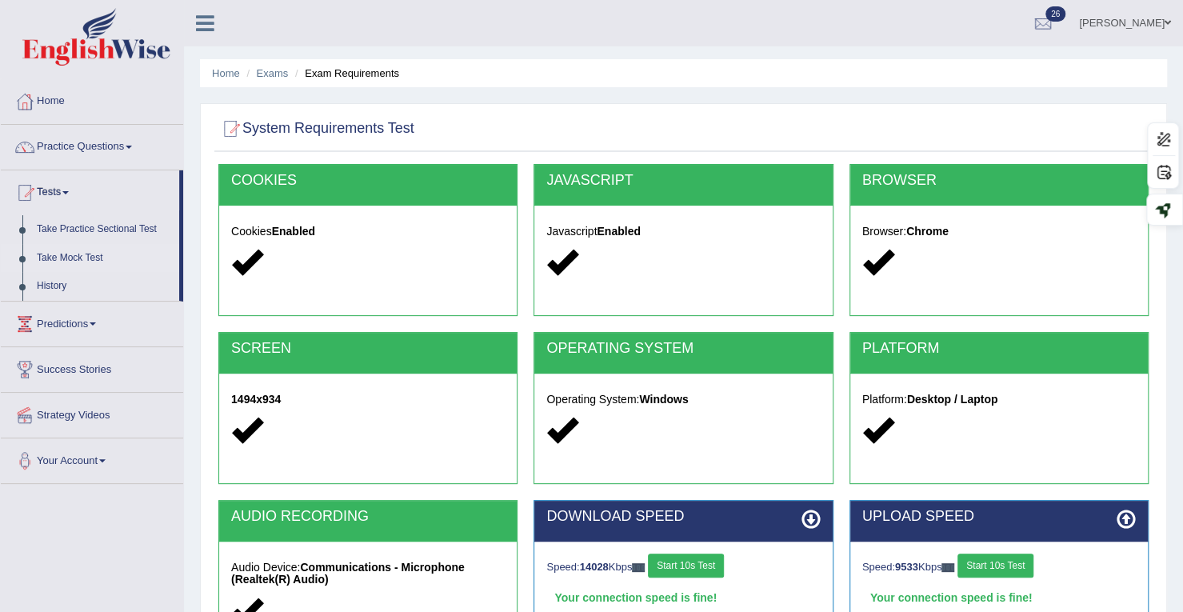
click at [67, 253] on link "Take Mock Test" at bounding box center [105, 258] width 150 height 29
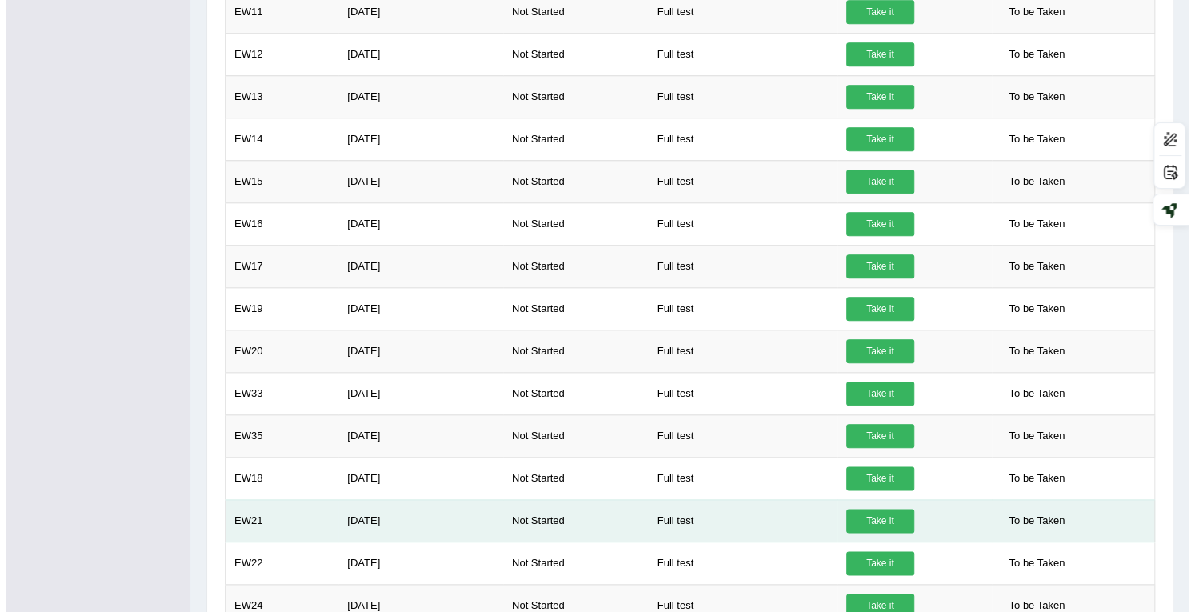
scroll to position [953, 0]
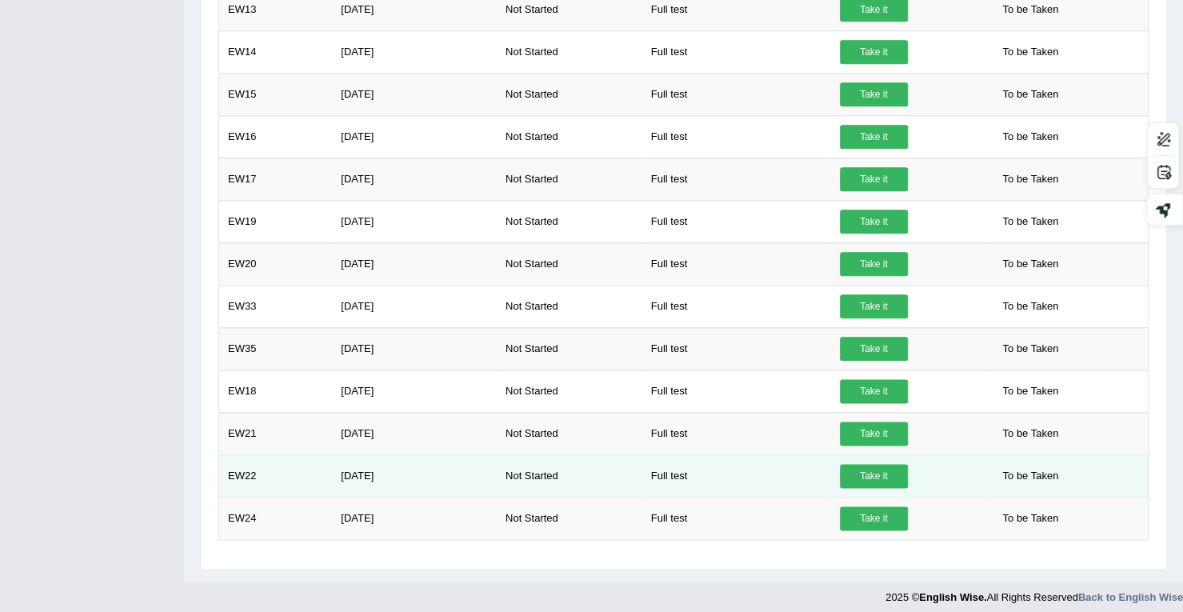
click at [859, 469] on link "Take it" at bounding box center [874, 476] width 68 height 24
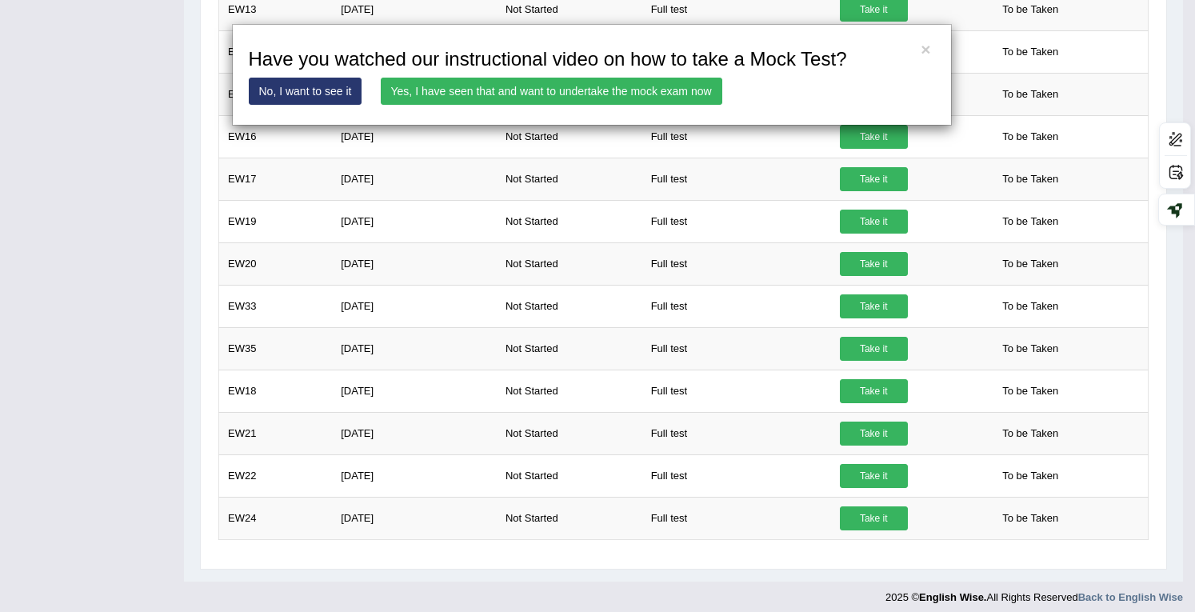
click at [632, 94] on link "Yes, I have seen that and want to undertake the mock exam now" at bounding box center [551, 91] width 341 height 27
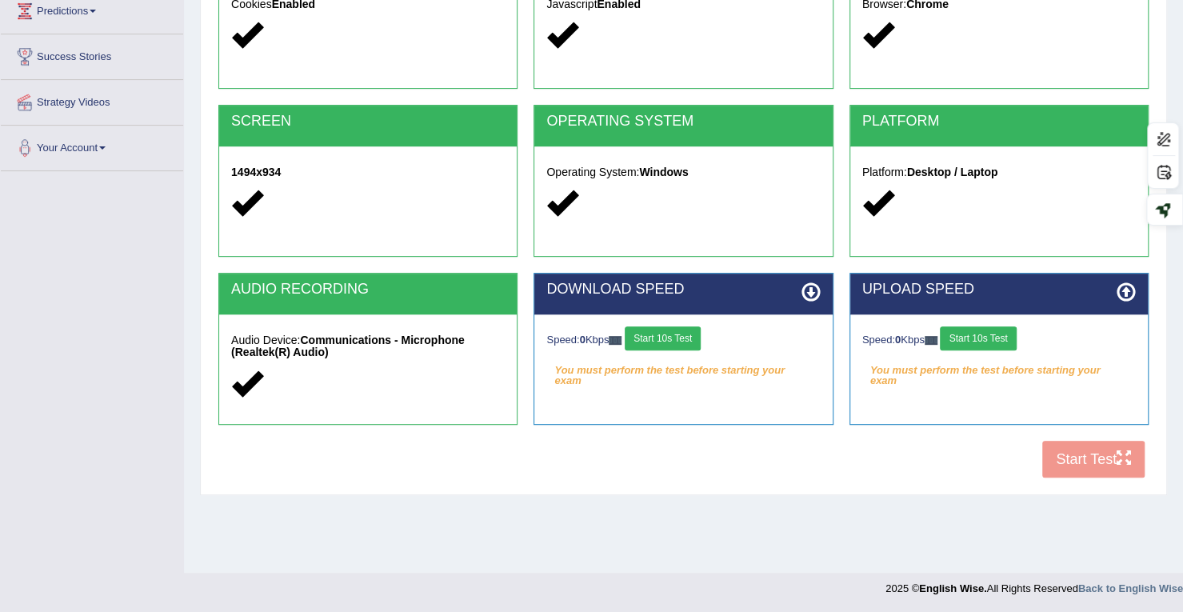
click at [673, 337] on button "Start 10s Test" at bounding box center [663, 338] width 76 height 24
click at [982, 335] on button "Start 10s Test" at bounding box center [978, 338] width 76 height 24
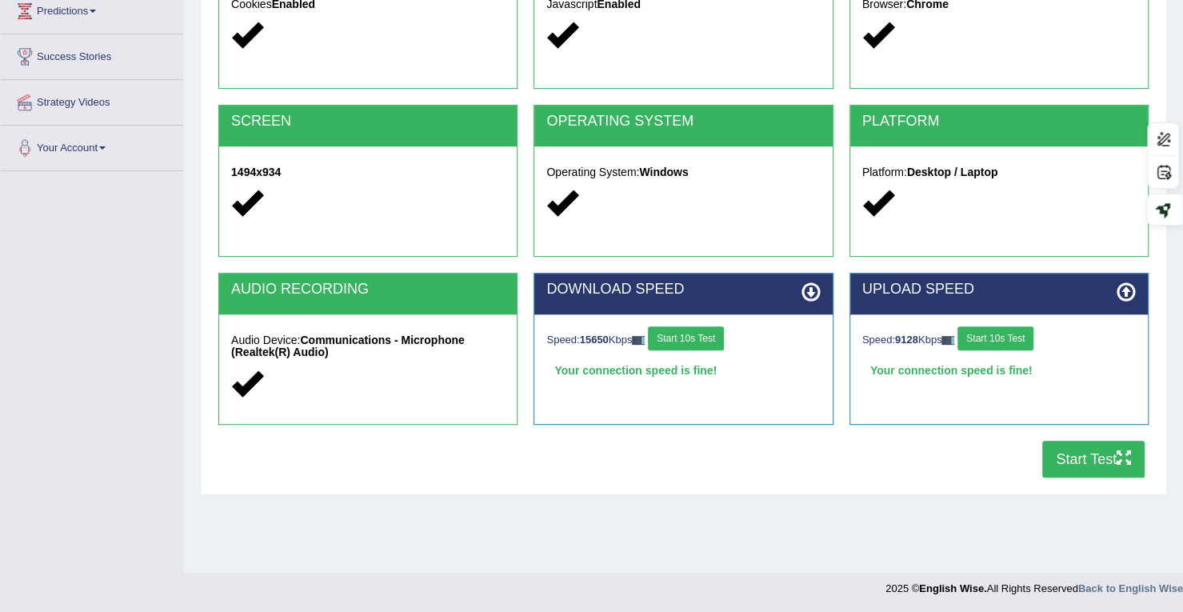
click at [1094, 461] on button "Start Test" at bounding box center [1093, 459] width 102 height 37
